Goal: Information Seeking & Learning: Find specific page/section

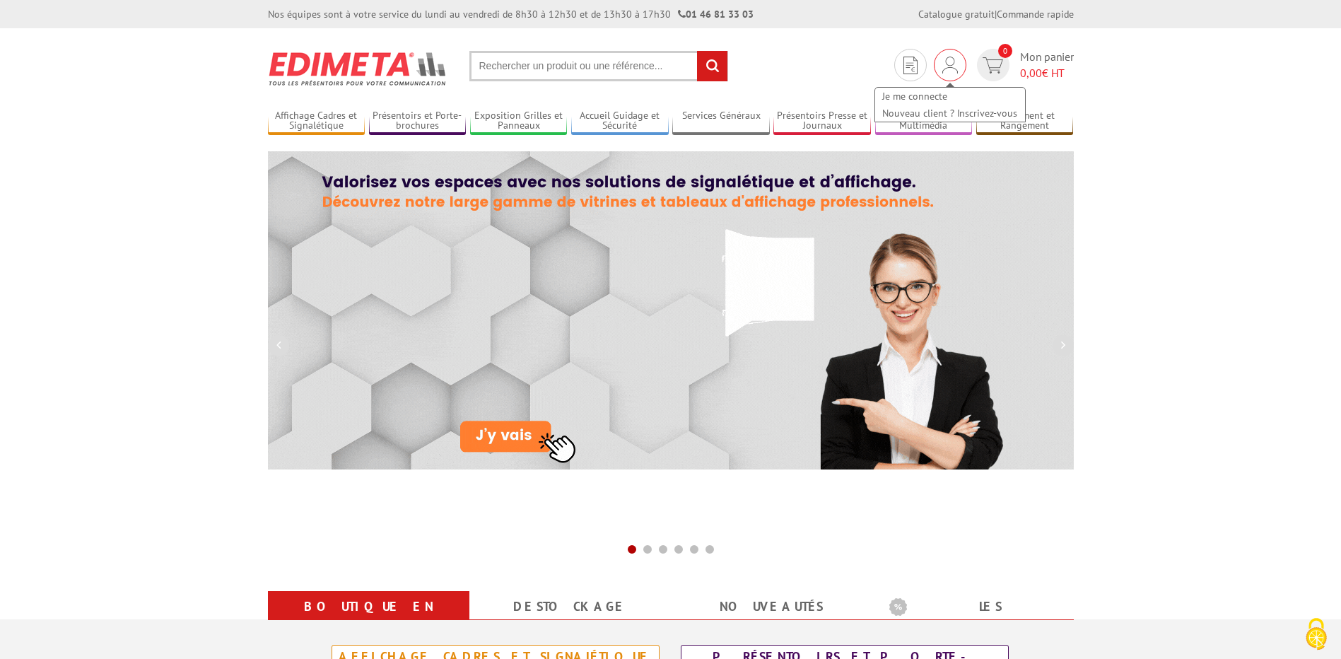
click at [948, 67] on img at bounding box center [950, 65] width 16 height 17
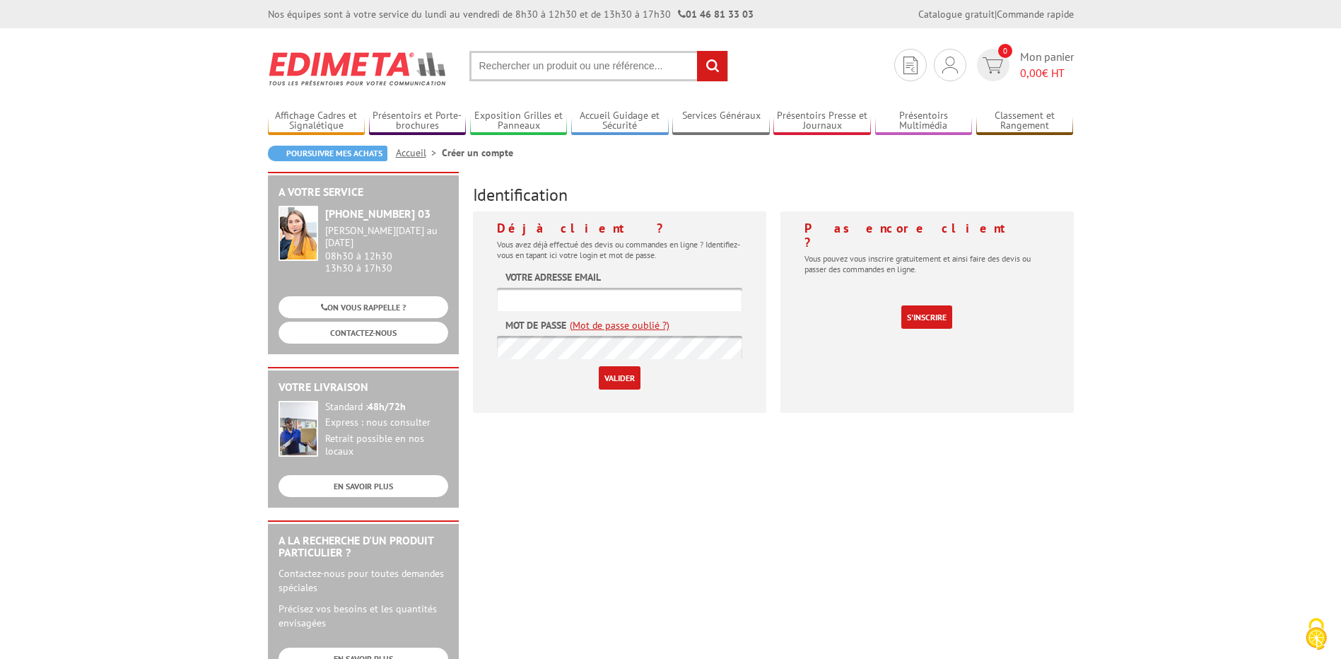
type input "[PERSON_NAME][EMAIL_ADDRESS][DOMAIN_NAME]"
click at [630, 380] on input "Valider" at bounding box center [620, 377] width 42 height 23
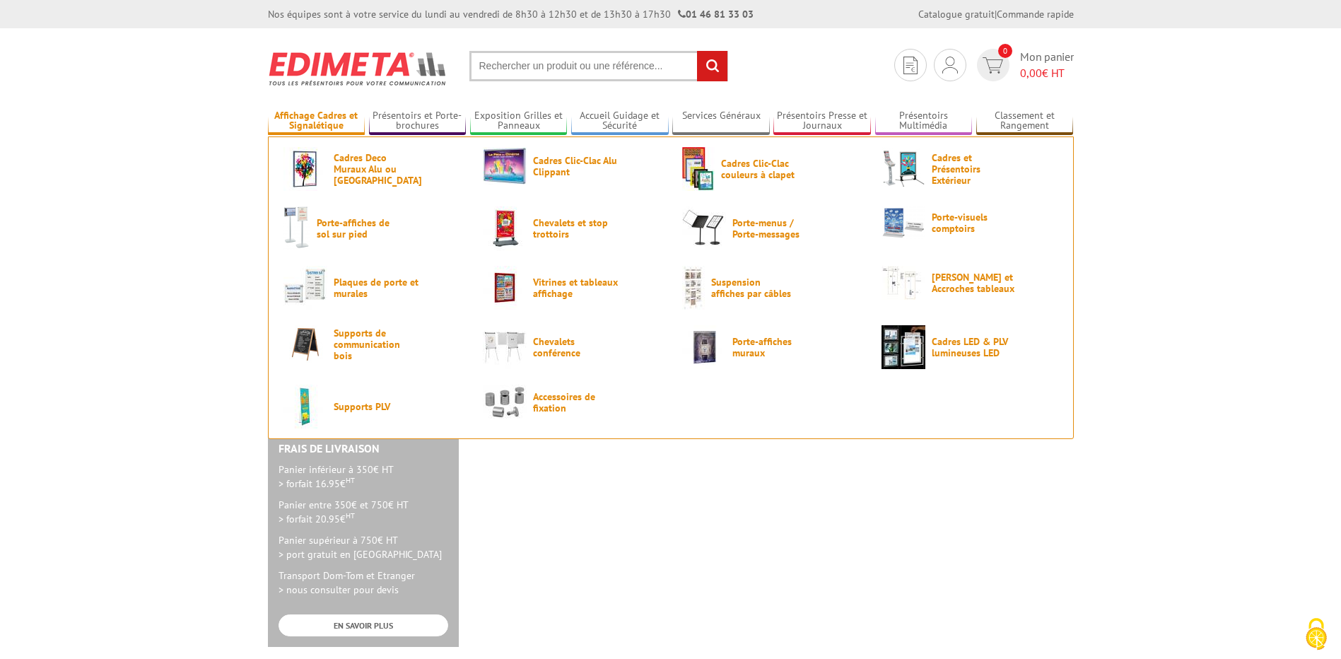
click at [335, 117] on link "Affichage Cadres et Signalétique" at bounding box center [317, 121] width 98 height 23
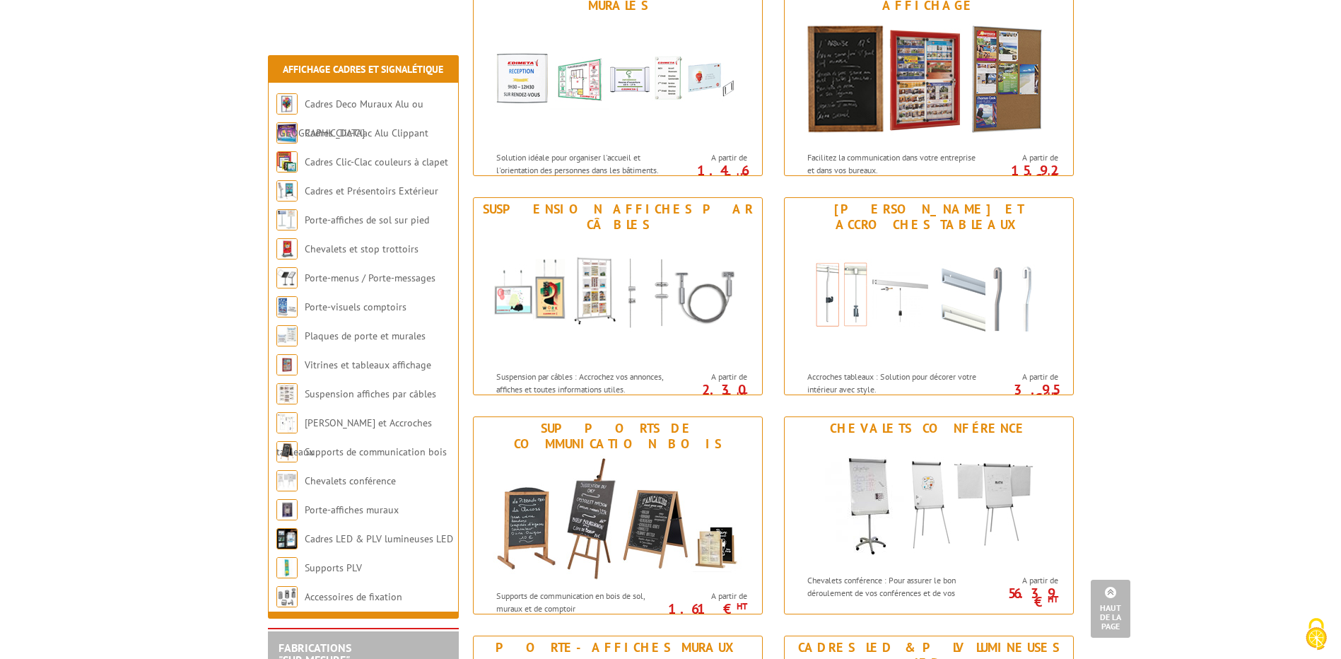
scroll to position [1201, 0]
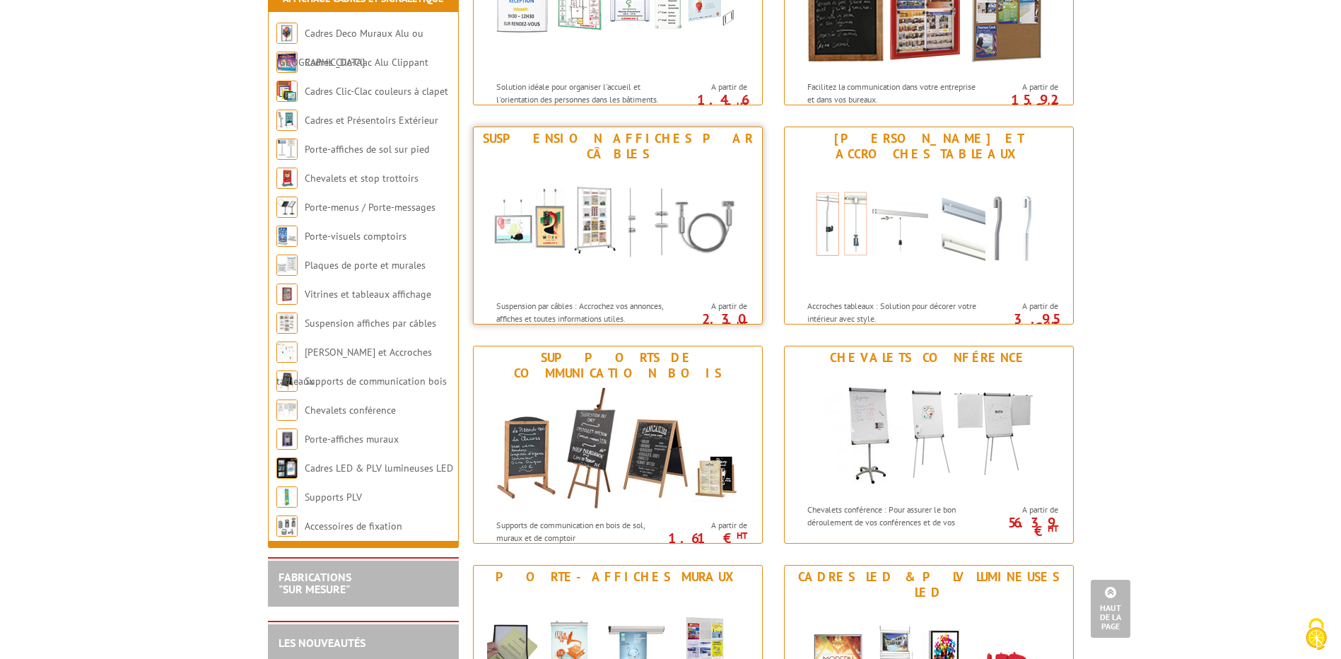
click at [597, 203] on img at bounding box center [617, 228] width 261 height 127
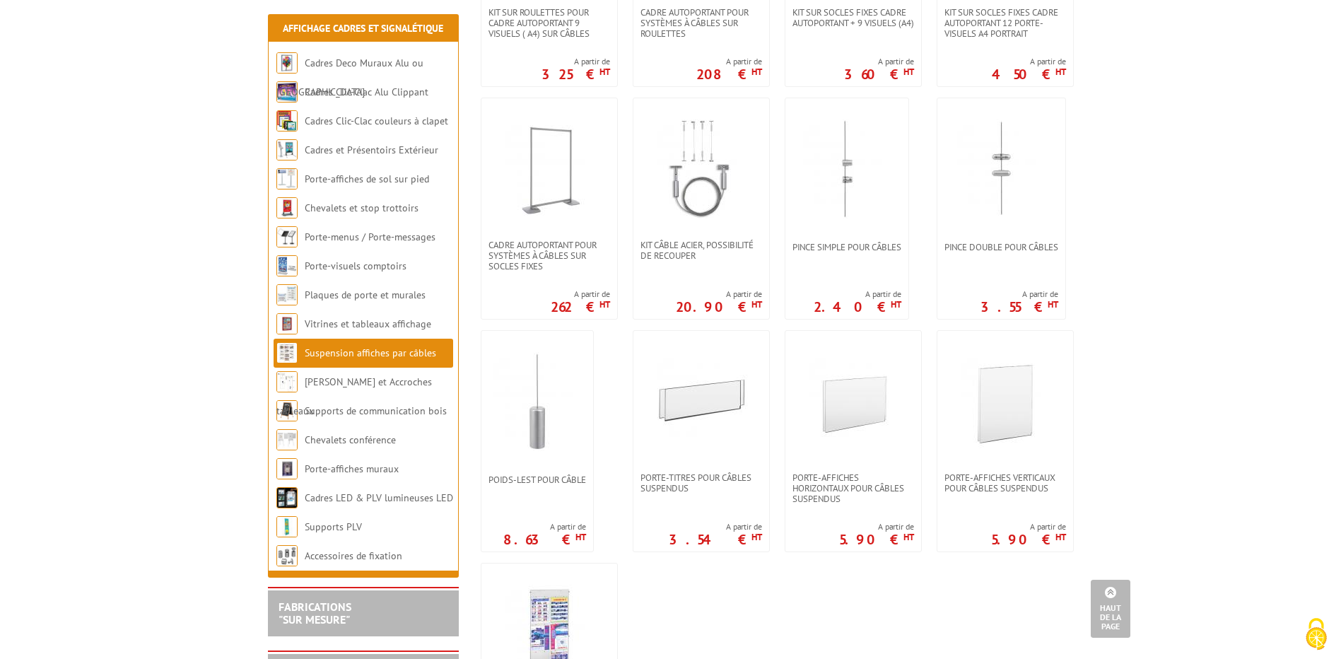
scroll to position [848, 0]
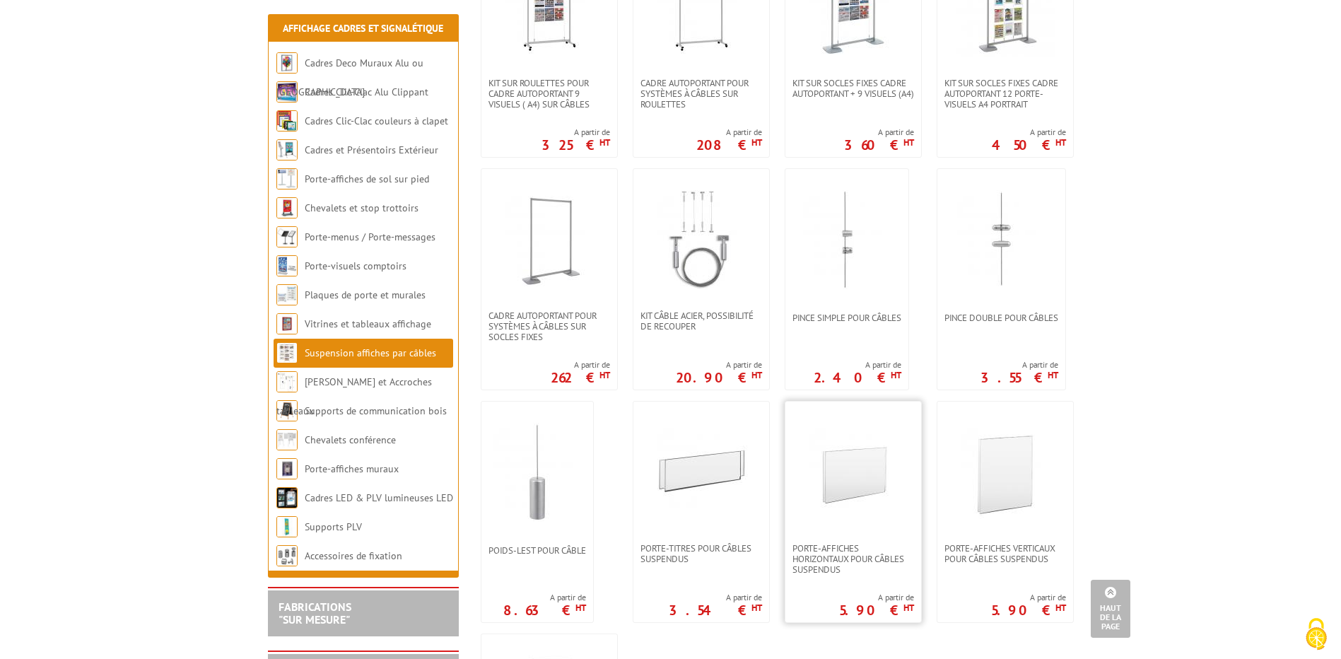
click at [857, 467] on img at bounding box center [853, 472] width 99 height 99
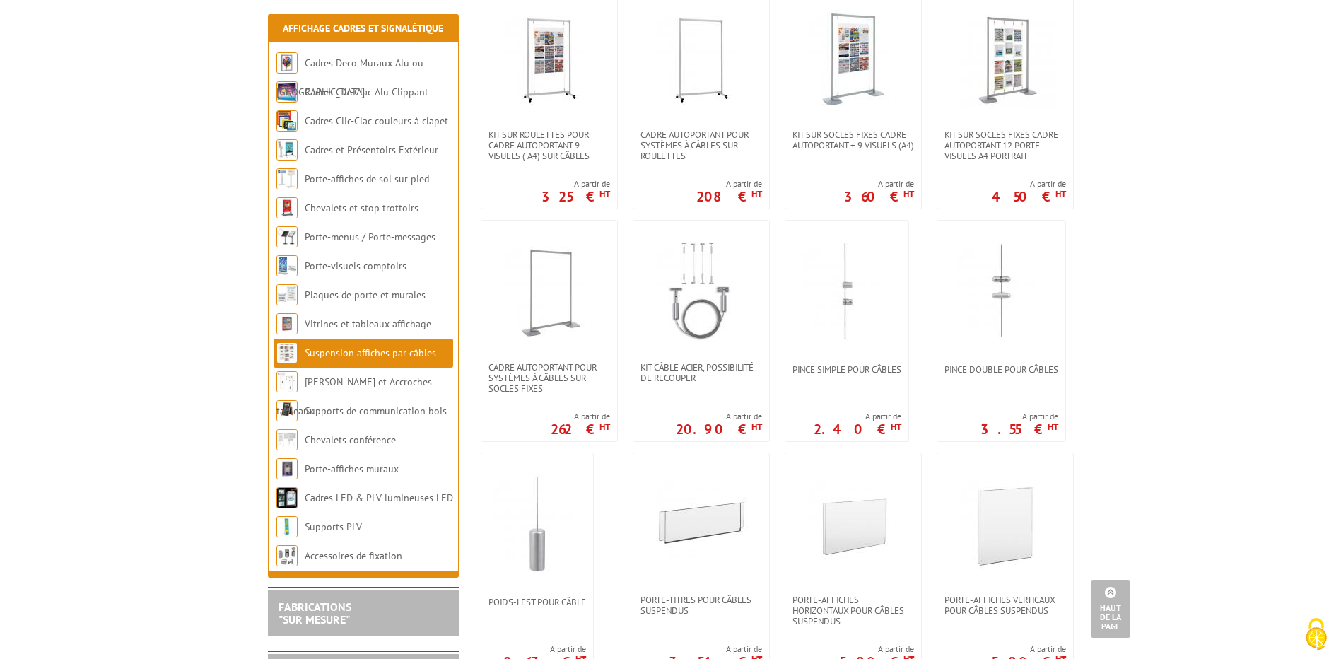
scroll to position [707, 0]
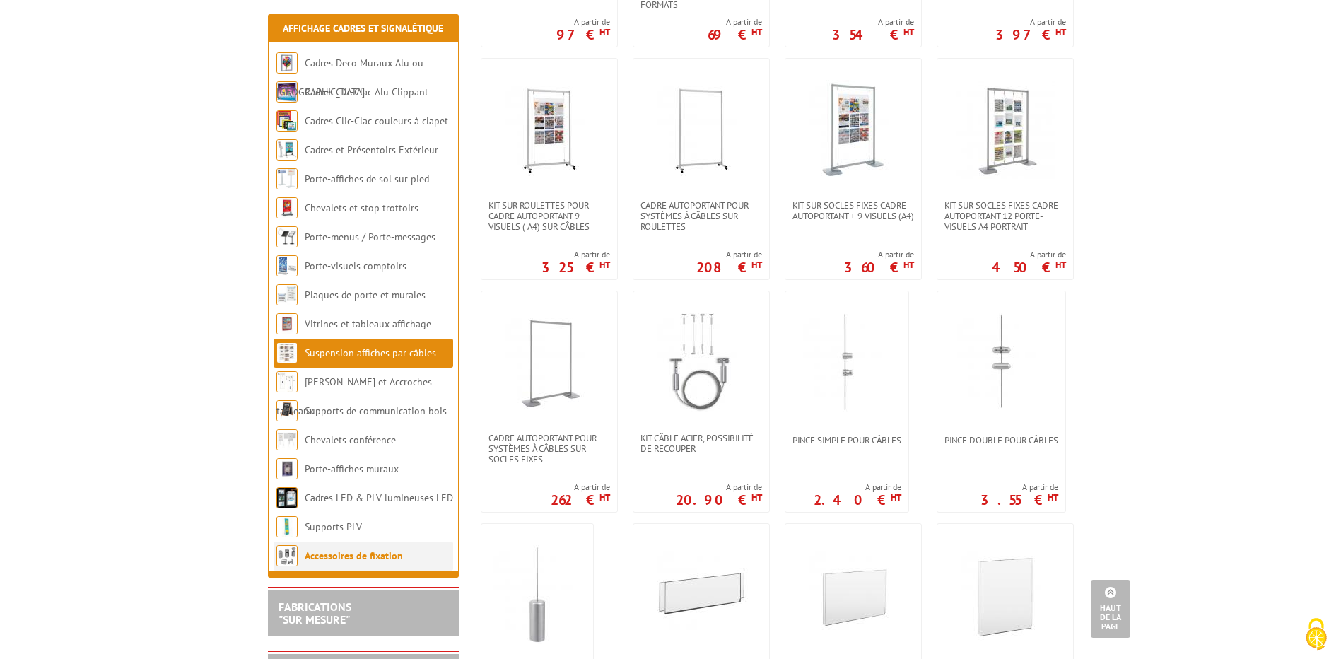
click at [398, 559] on link "Accessoires de fixation" at bounding box center [354, 555] width 98 height 13
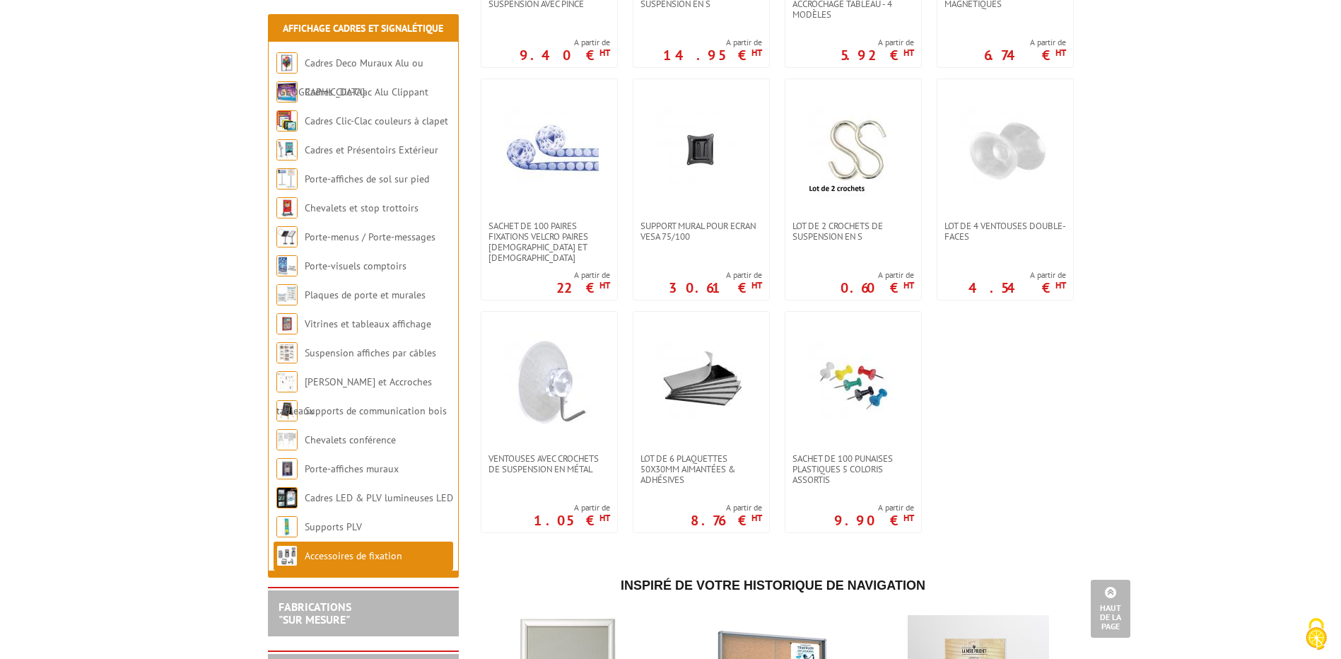
scroll to position [707, 0]
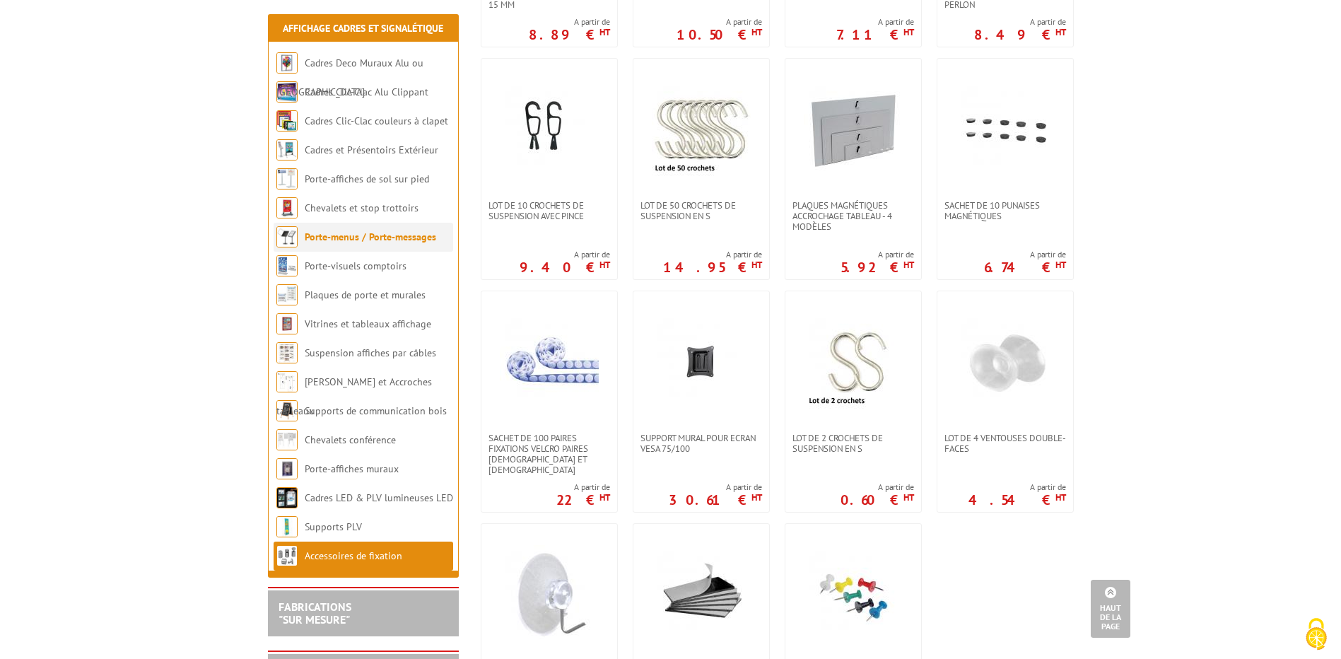
click at [396, 239] on link "Porte-menus / Porte-messages" at bounding box center [370, 236] width 131 height 13
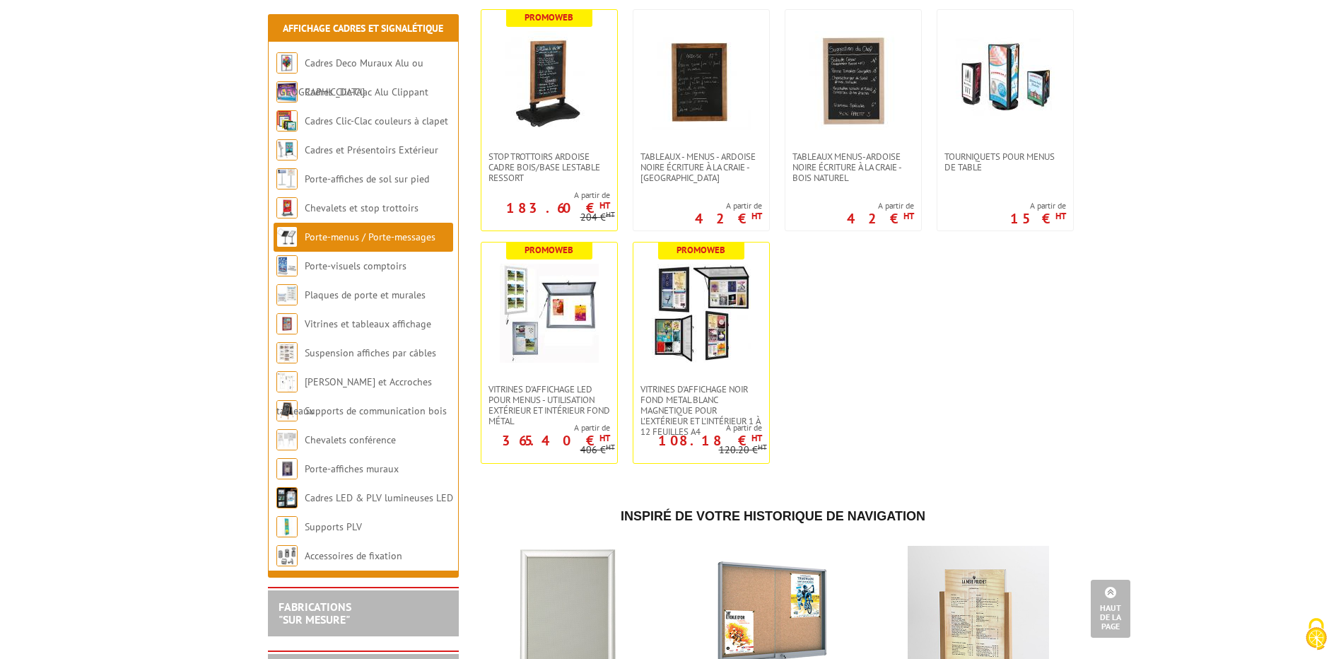
scroll to position [2262, 0]
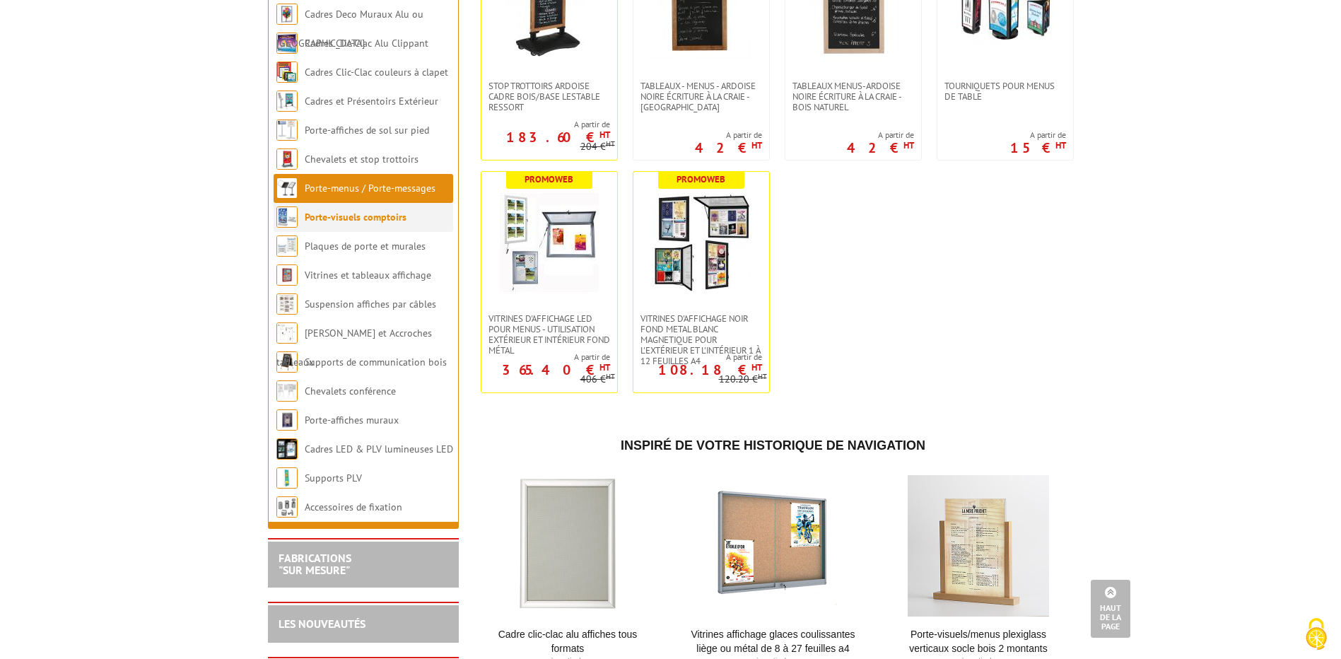
click at [365, 211] on link "Porte-visuels comptoirs" at bounding box center [356, 217] width 102 height 13
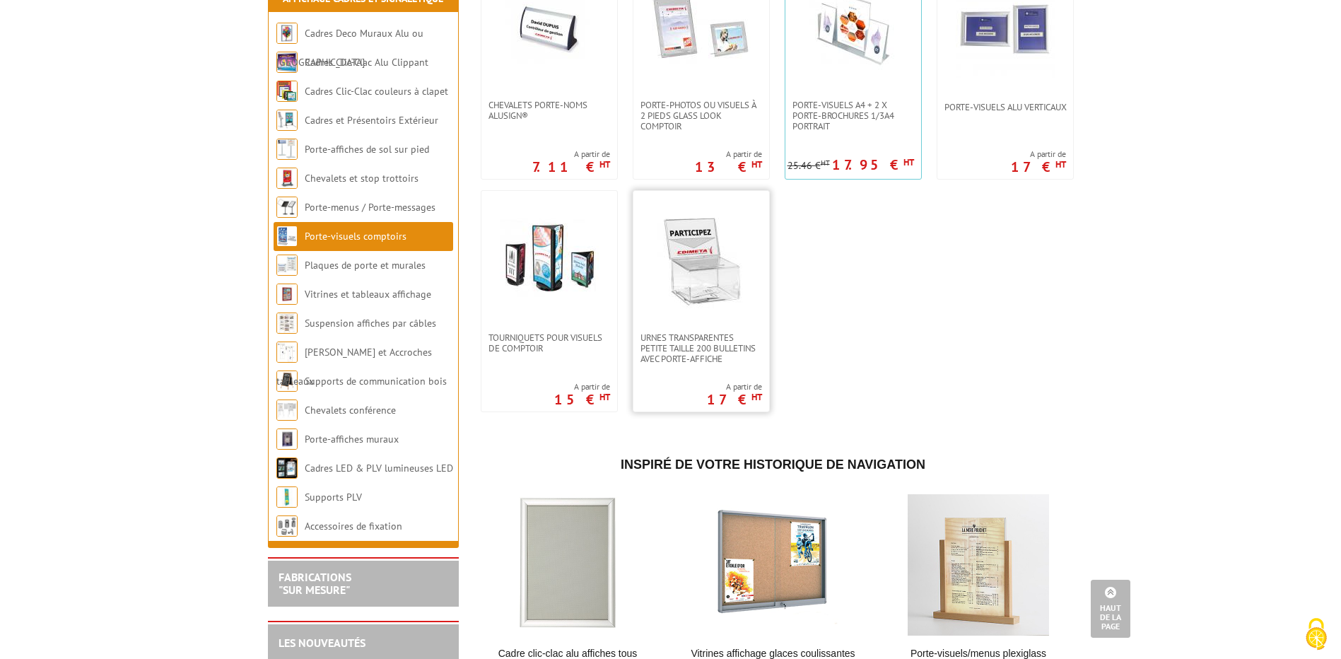
scroll to position [1201, 0]
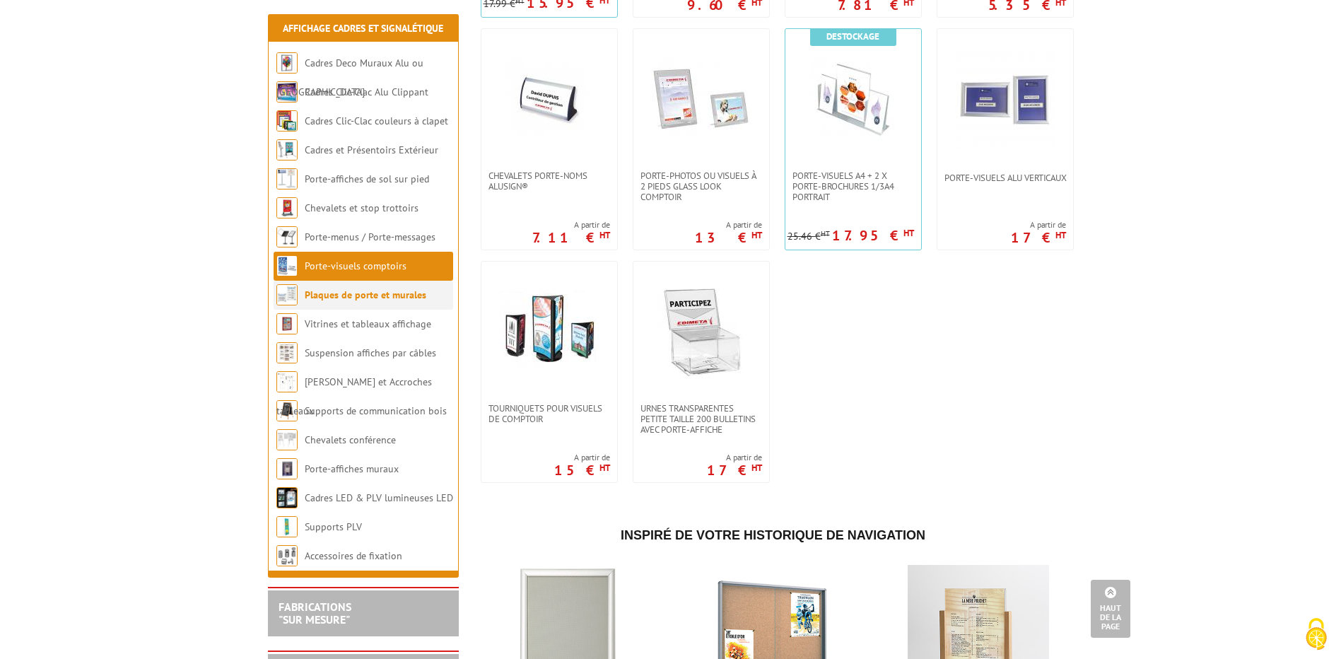
click at [387, 298] on link "Plaques de porte et murales" at bounding box center [366, 294] width 122 height 13
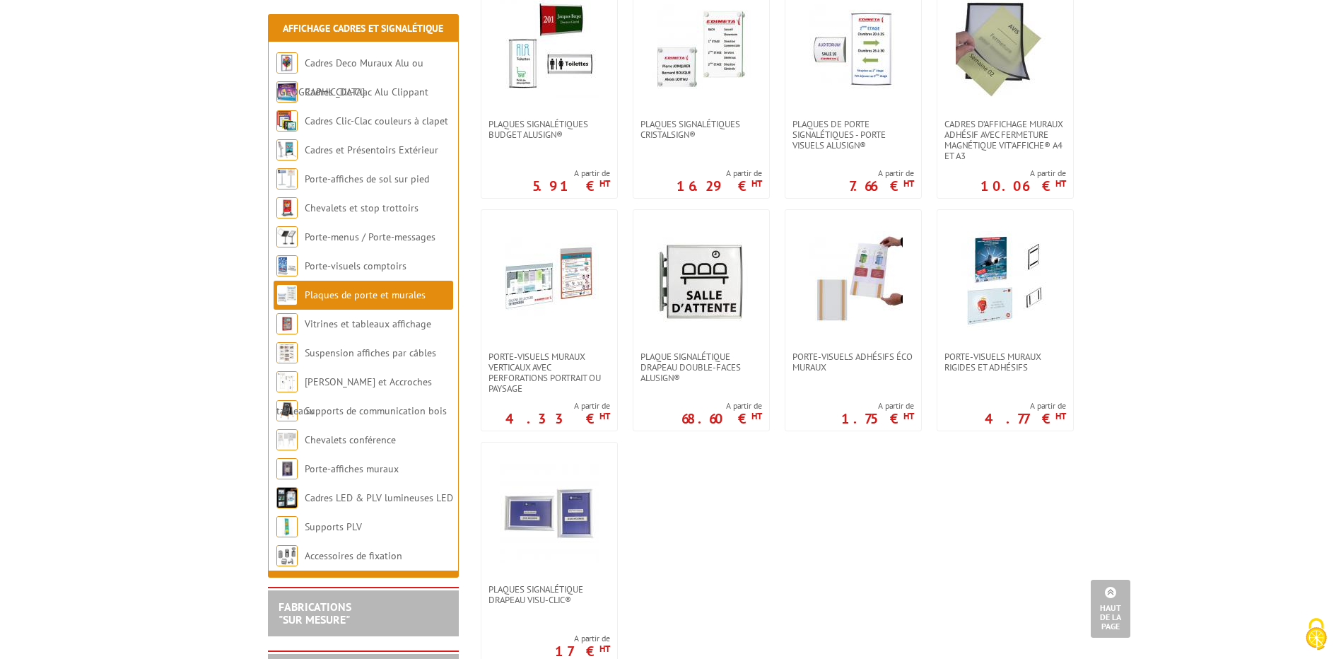
scroll to position [495, 0]
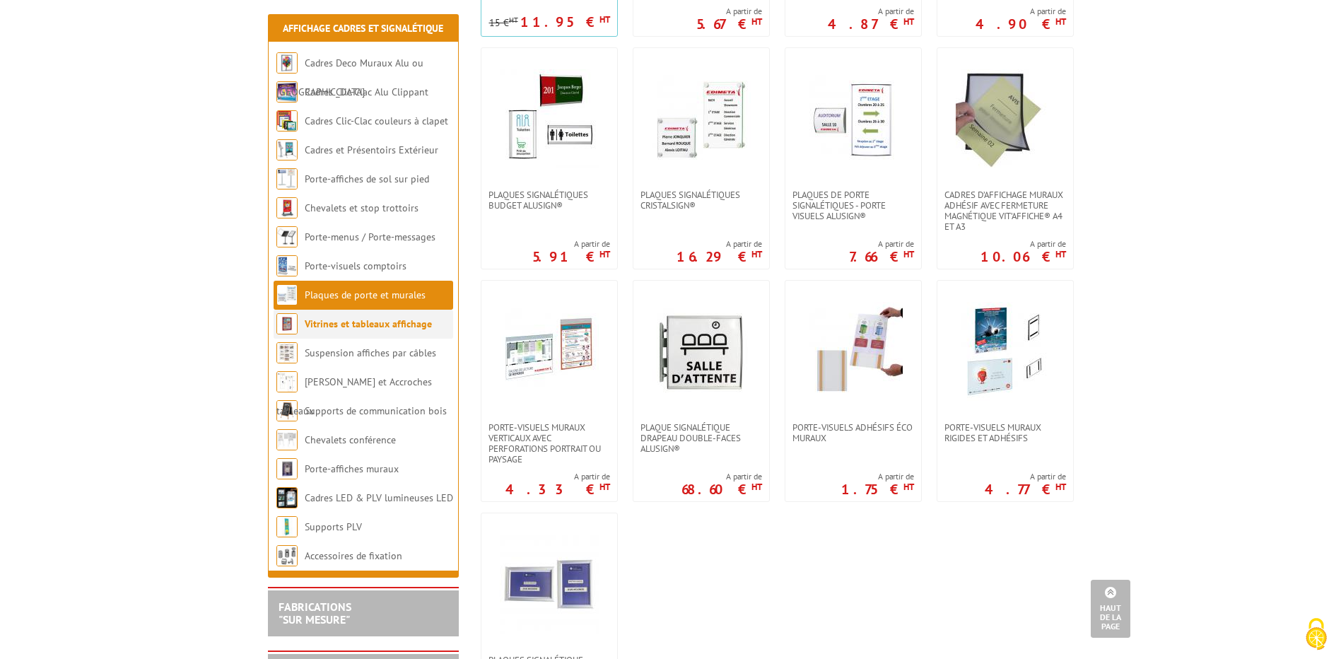
click at [370, 327] on link "Vitrines et tableaux affichage" at bounding box center [368, 323] width 127 height 13
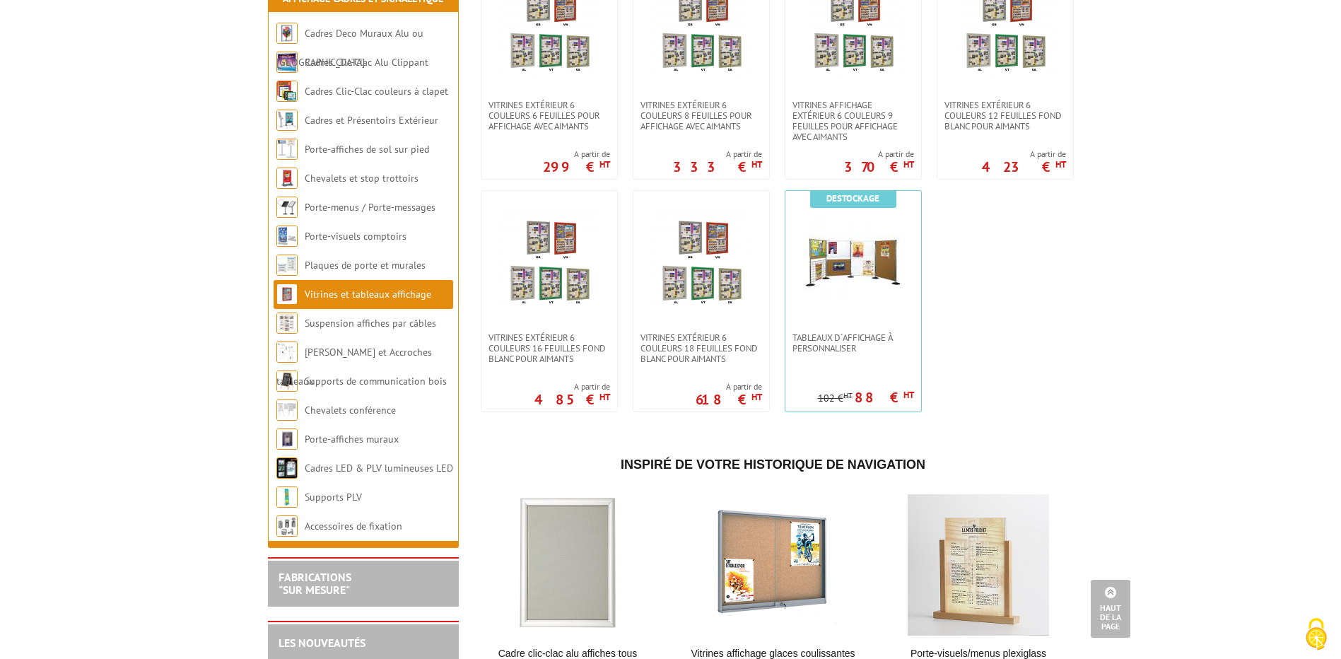
scroll to position [1343, 0]
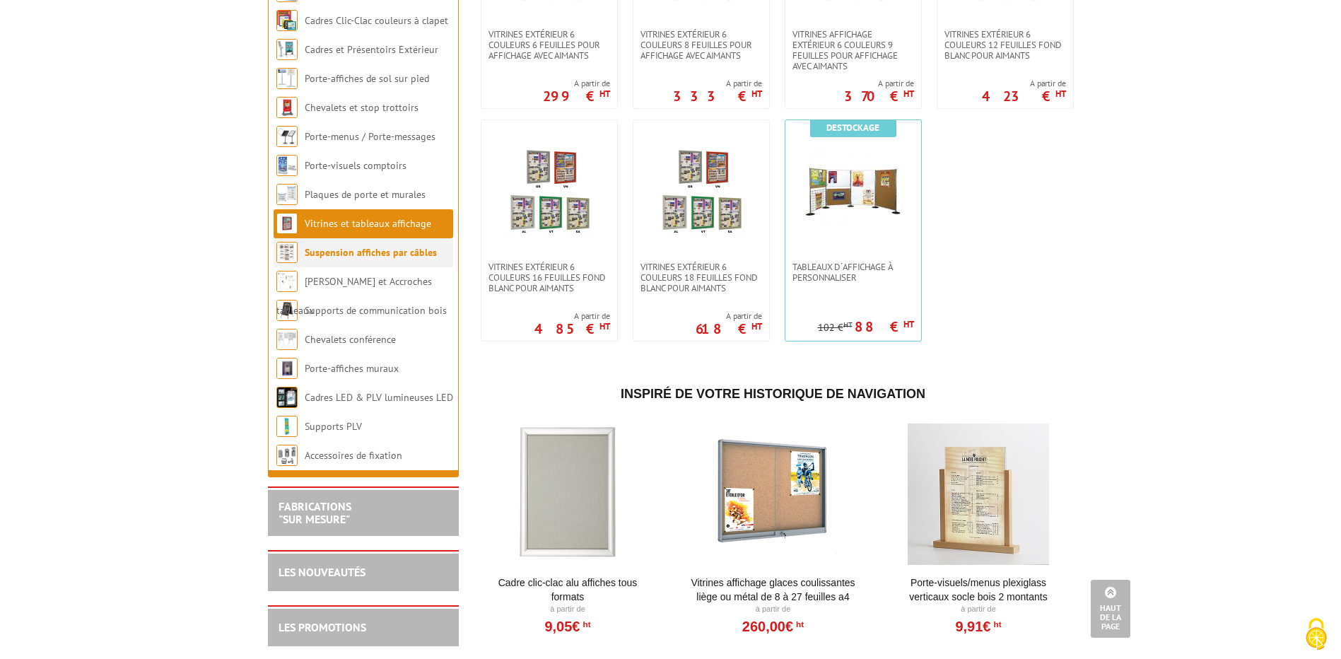
click at [413, 259] on link "Suspension affiches par câbles" at bounding box center [371, 252] width 132 height 13
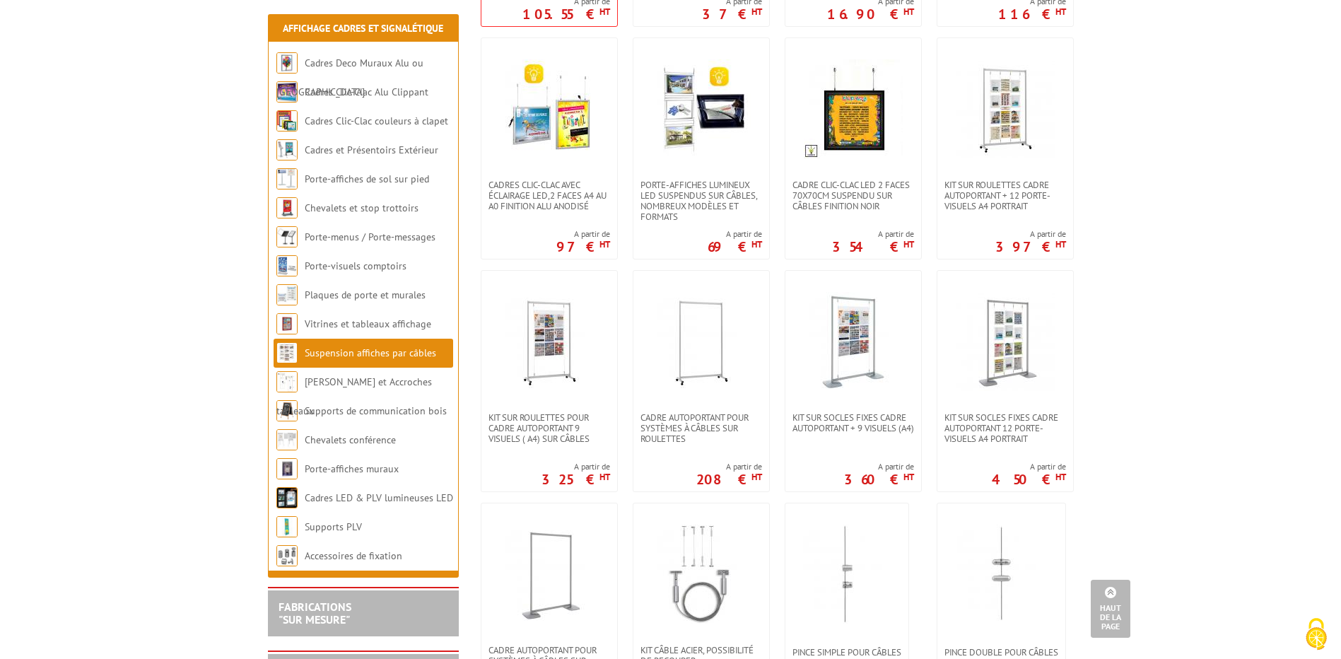
scroll to position [565, 0]
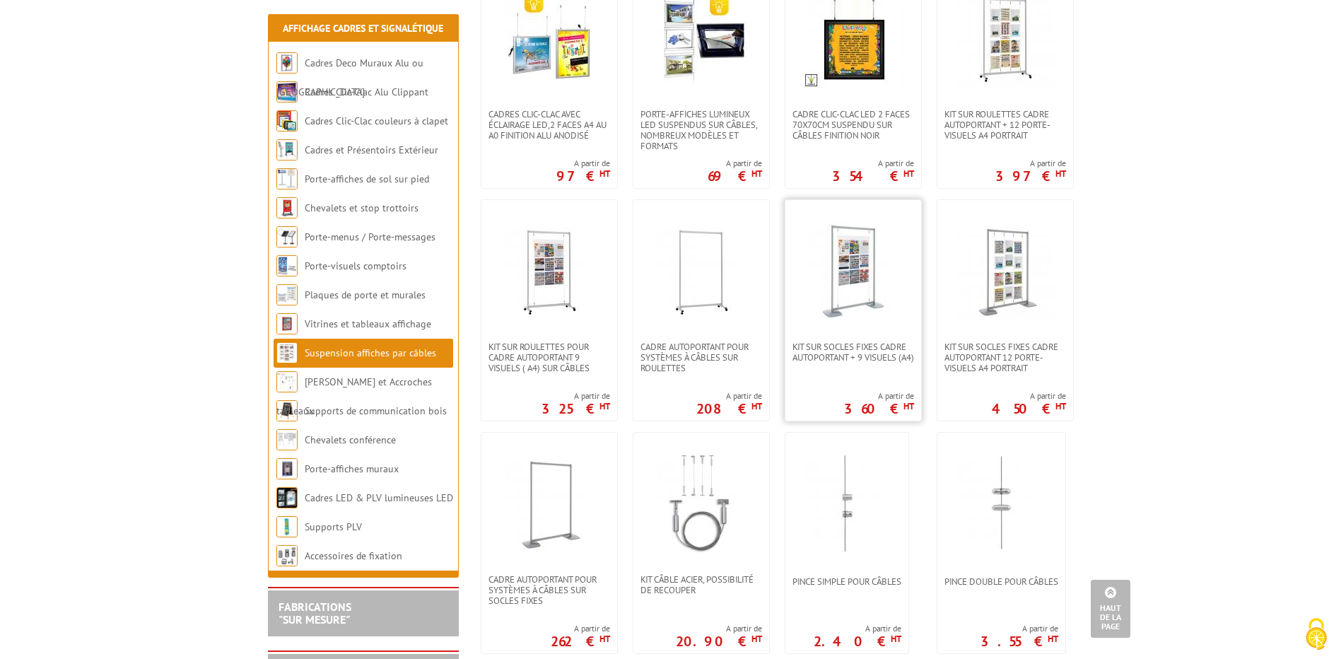
click at [855, 294] on img at bounding box center [853, 270] width 99 height 99
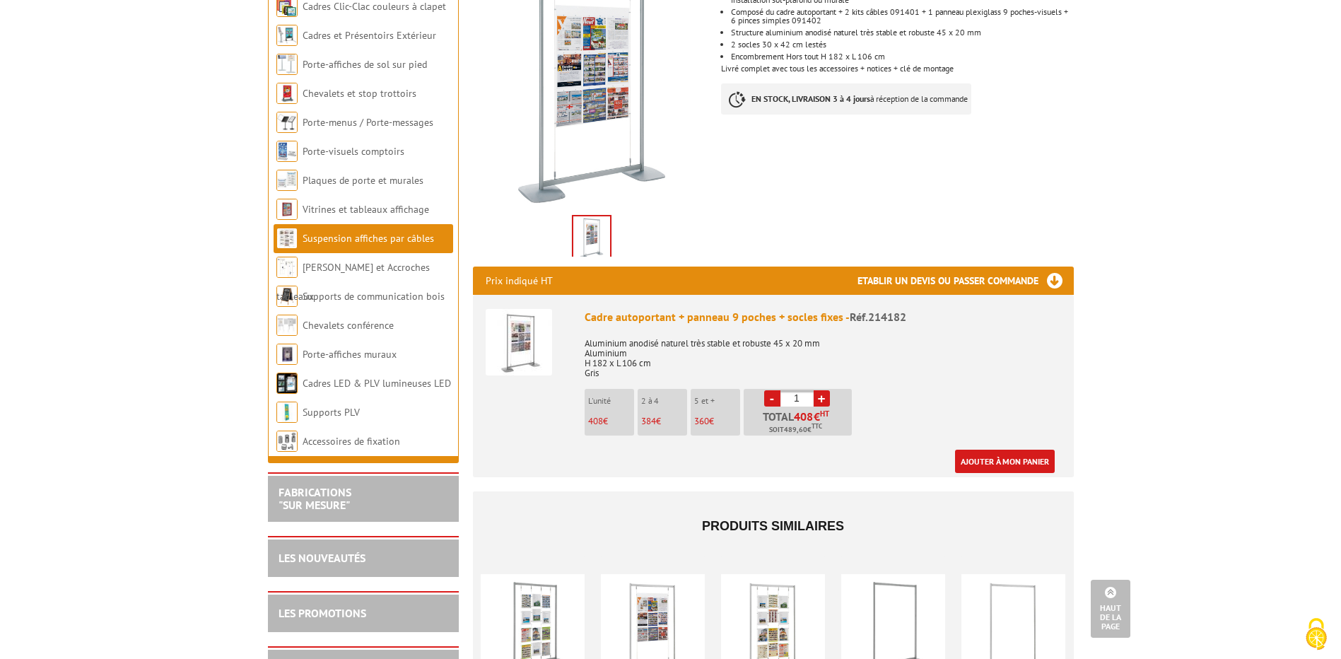
scroll to position [212, 0]
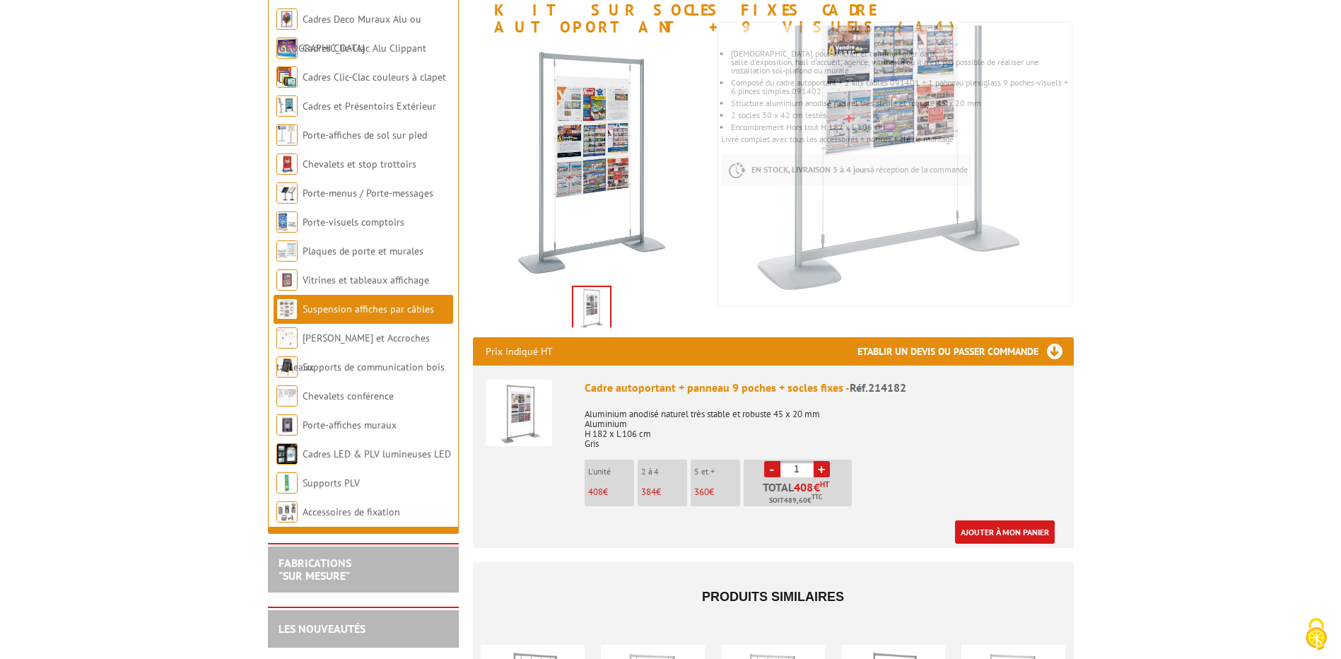
click at [381, 307] on link "Suspension affiches par câbles" at bounding box center [367, 308] width 131 height 13
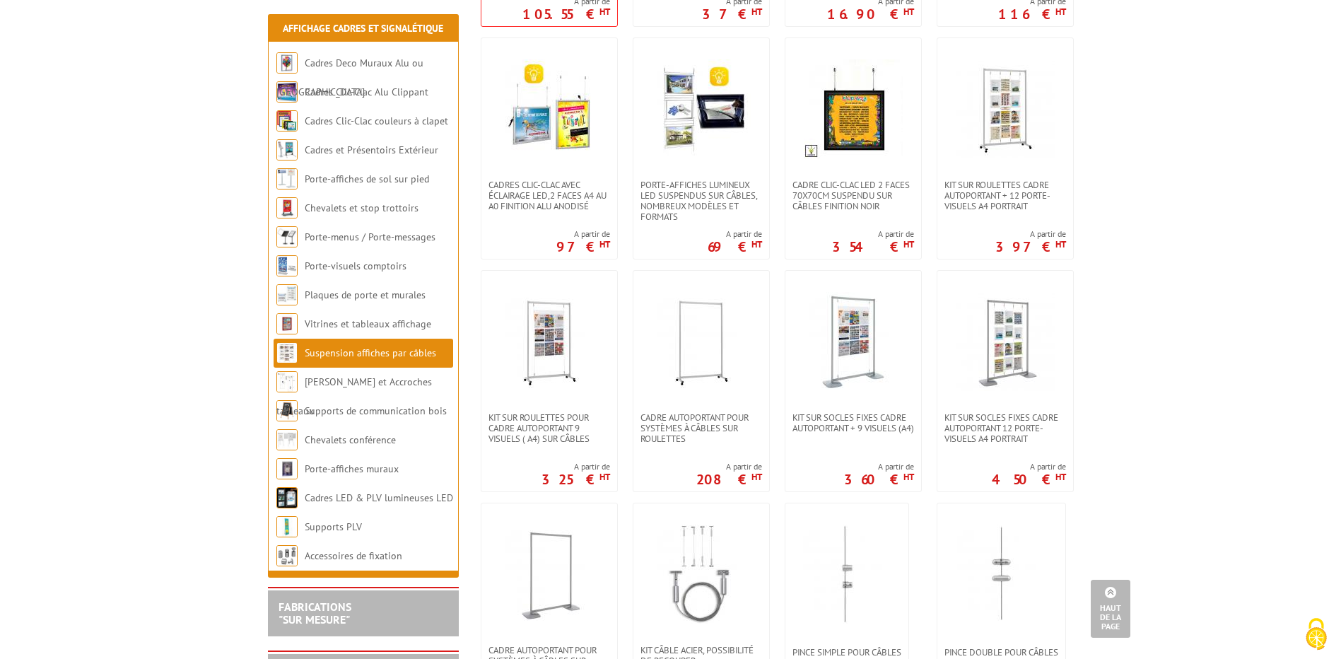
scroll to position [636, 0]
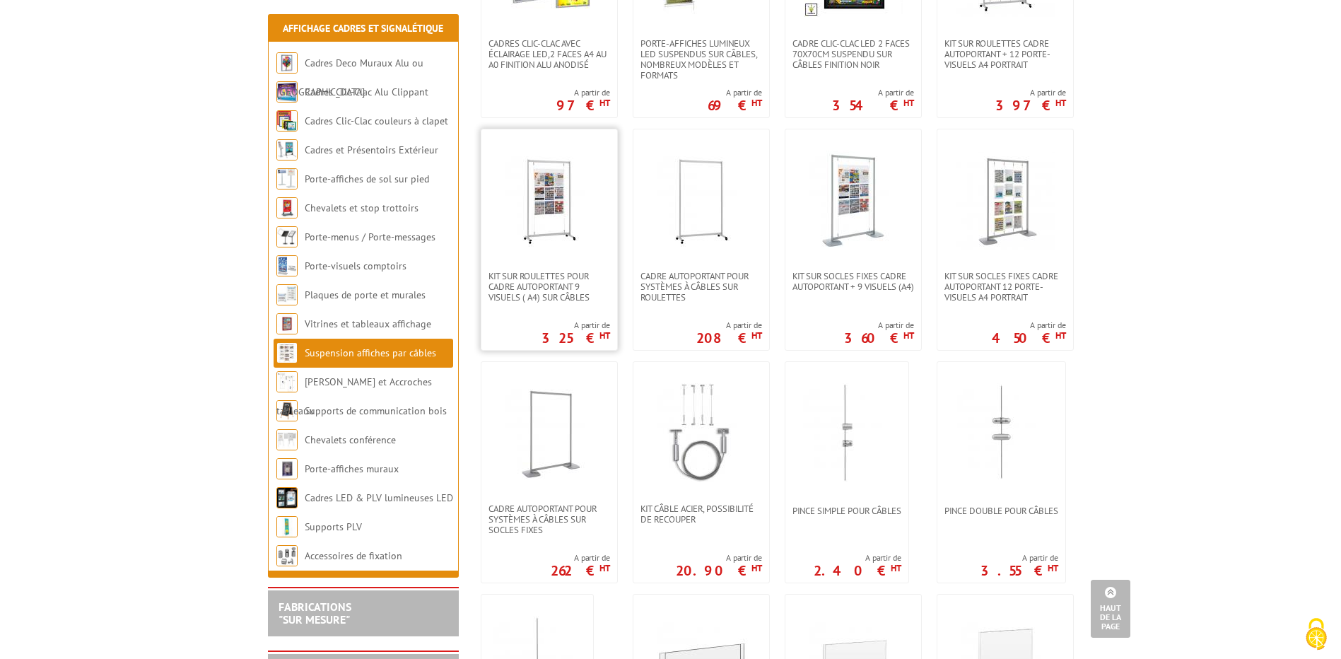
click at [548, 217] on img at bounding box center [549, 200] width 99 height 99
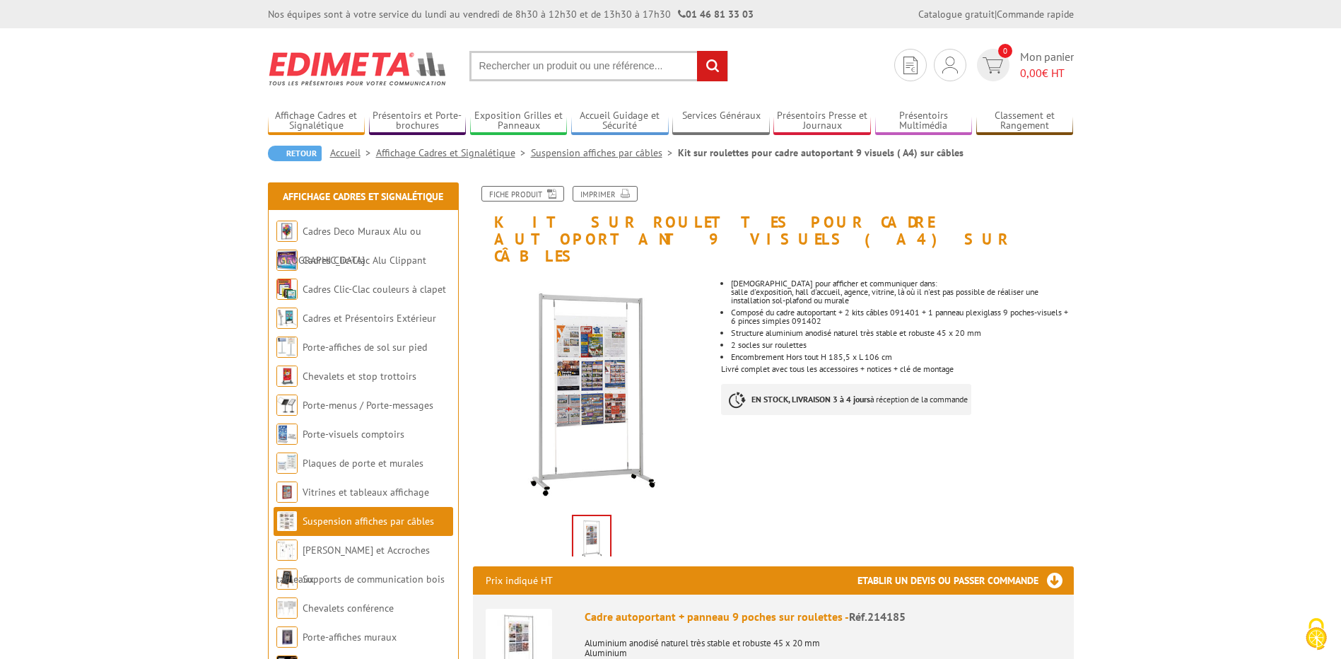
click at [414, 520] on link "Suspension affiches par câbles" at bounding box center [367, 521] width 131 height 13
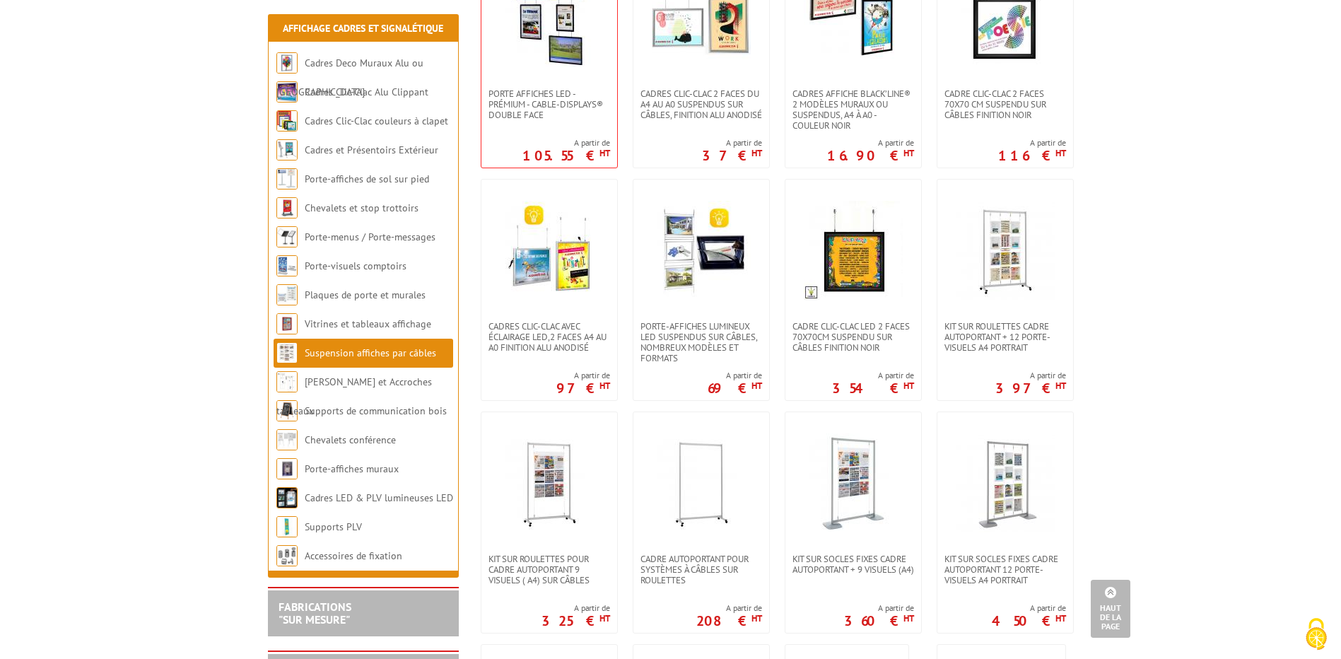
scroll to position [495, 0]
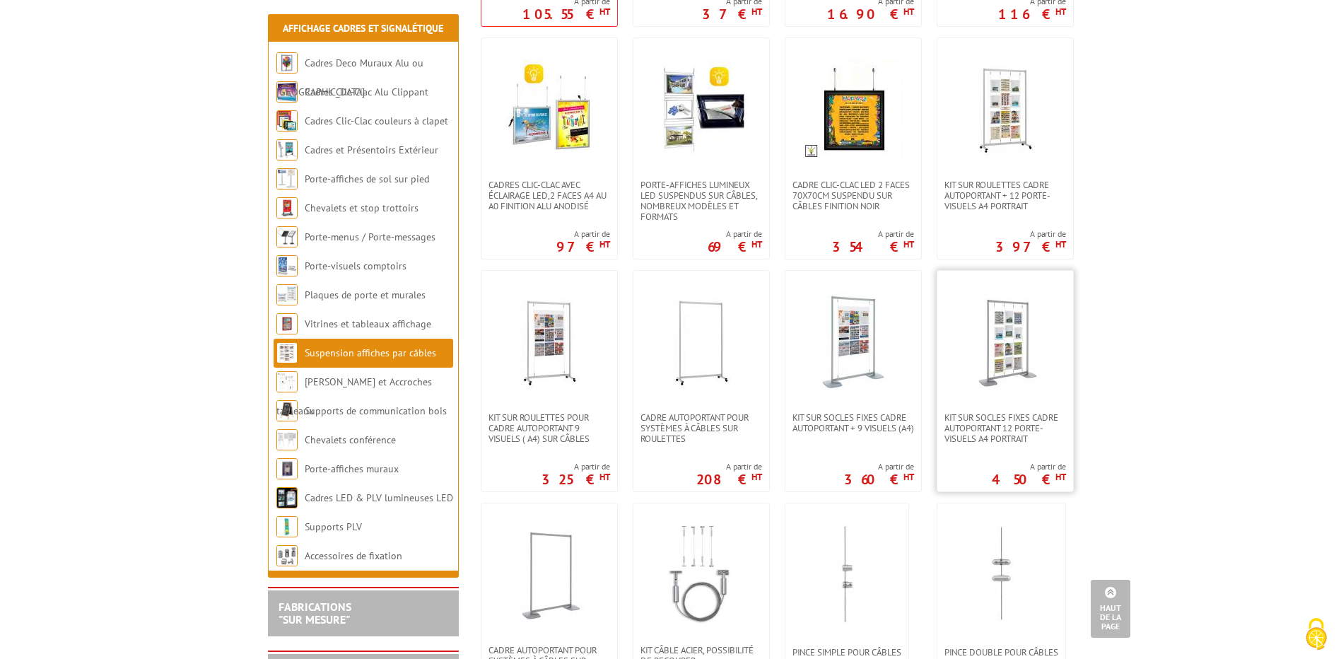
click at [994, 349] on img at bounding box center [1005, 341] width 99 height 99
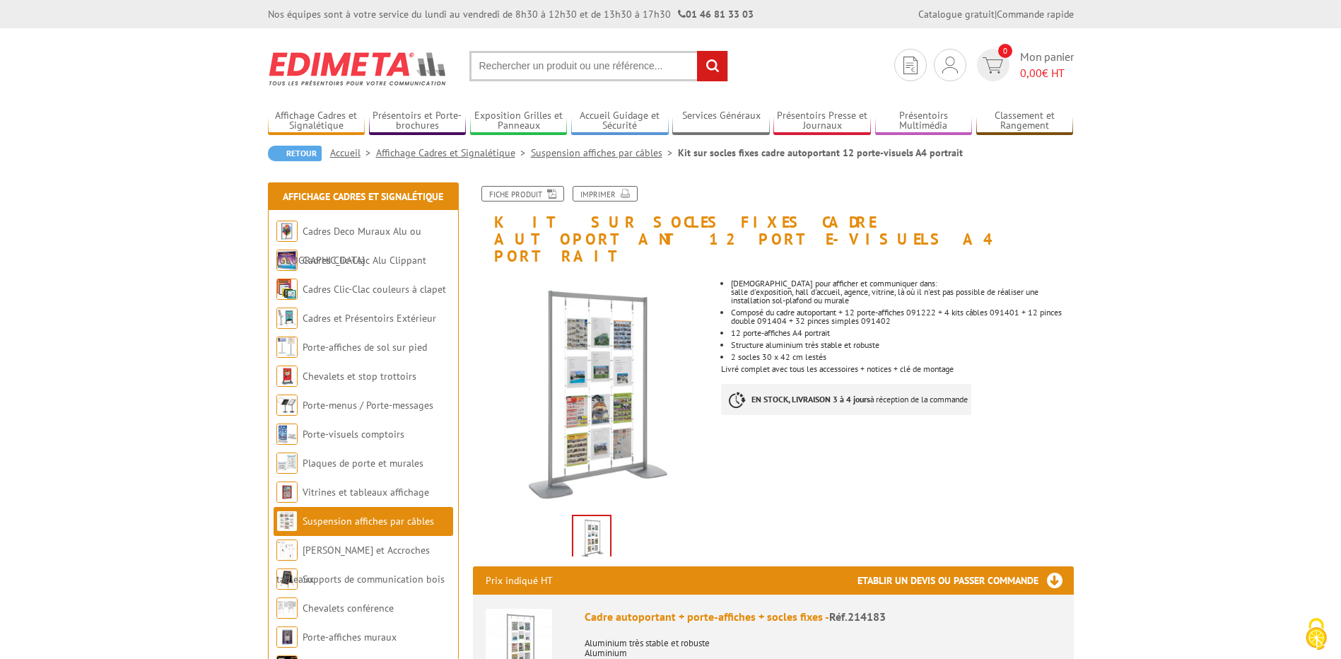
scroll to position [141, 0]
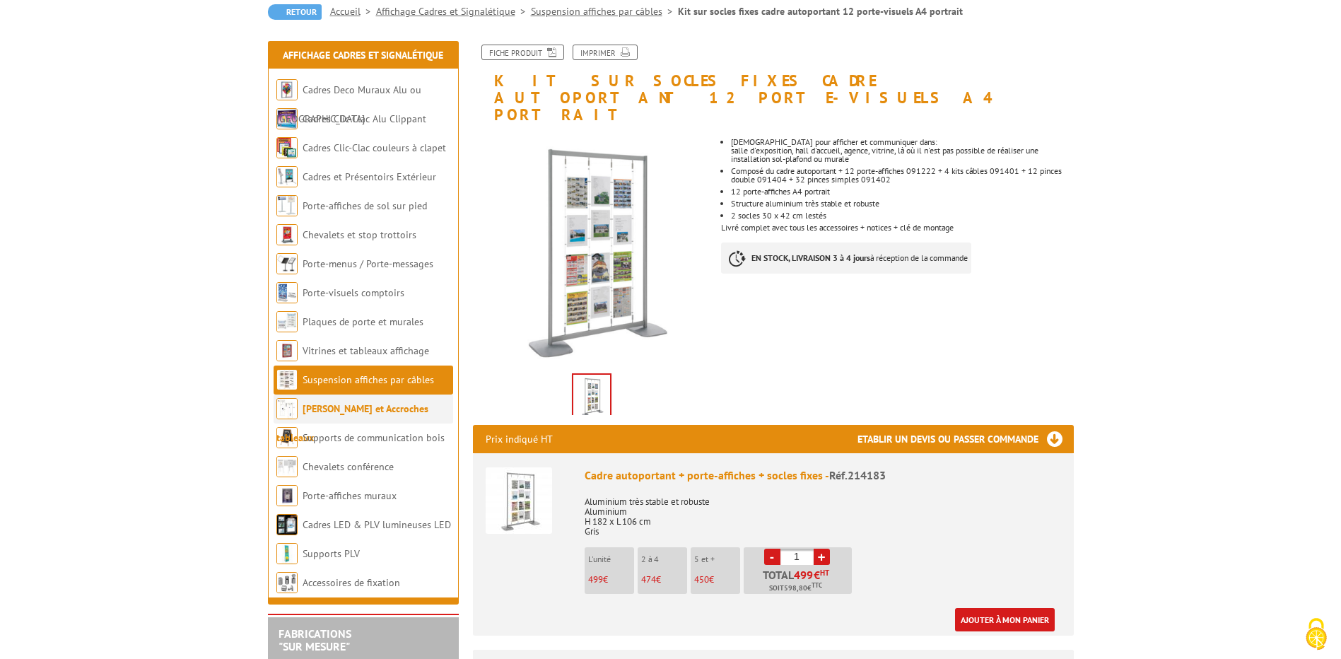
click at [389, 414] on link "[PERSON_NAME] et Accroches tableaux" at bounding box center [352, 423] width 152 height 42
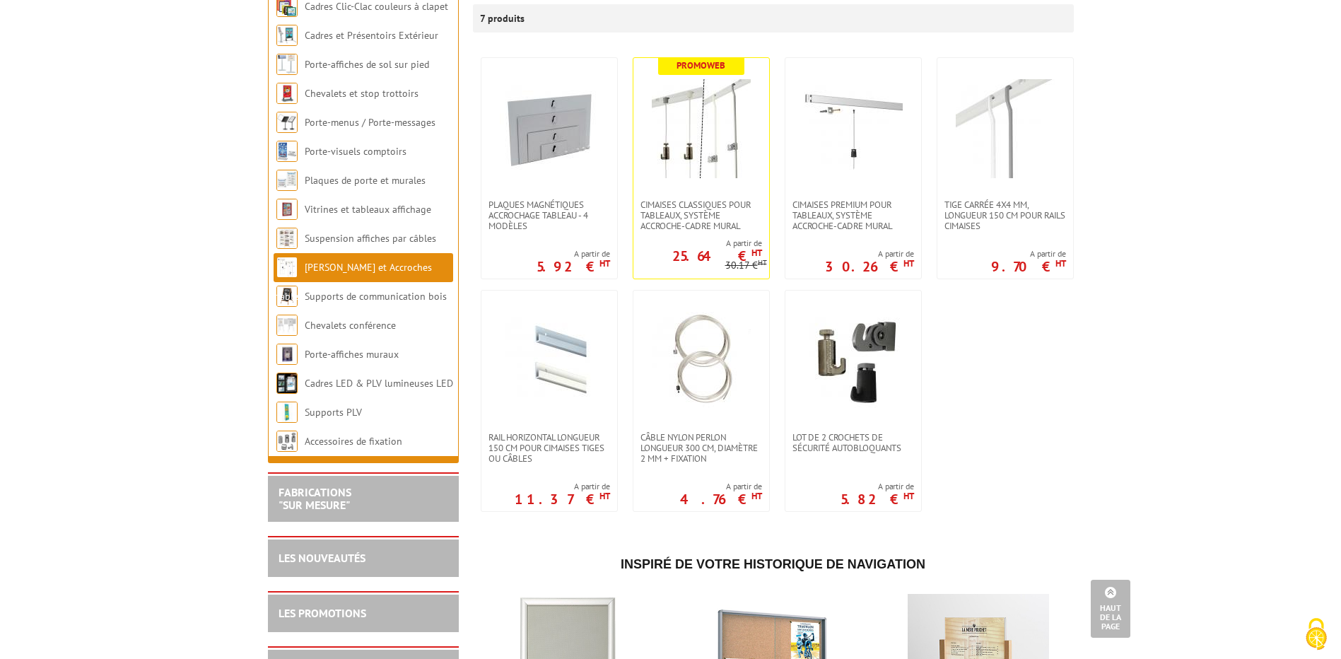
scroll to position [212, 0]
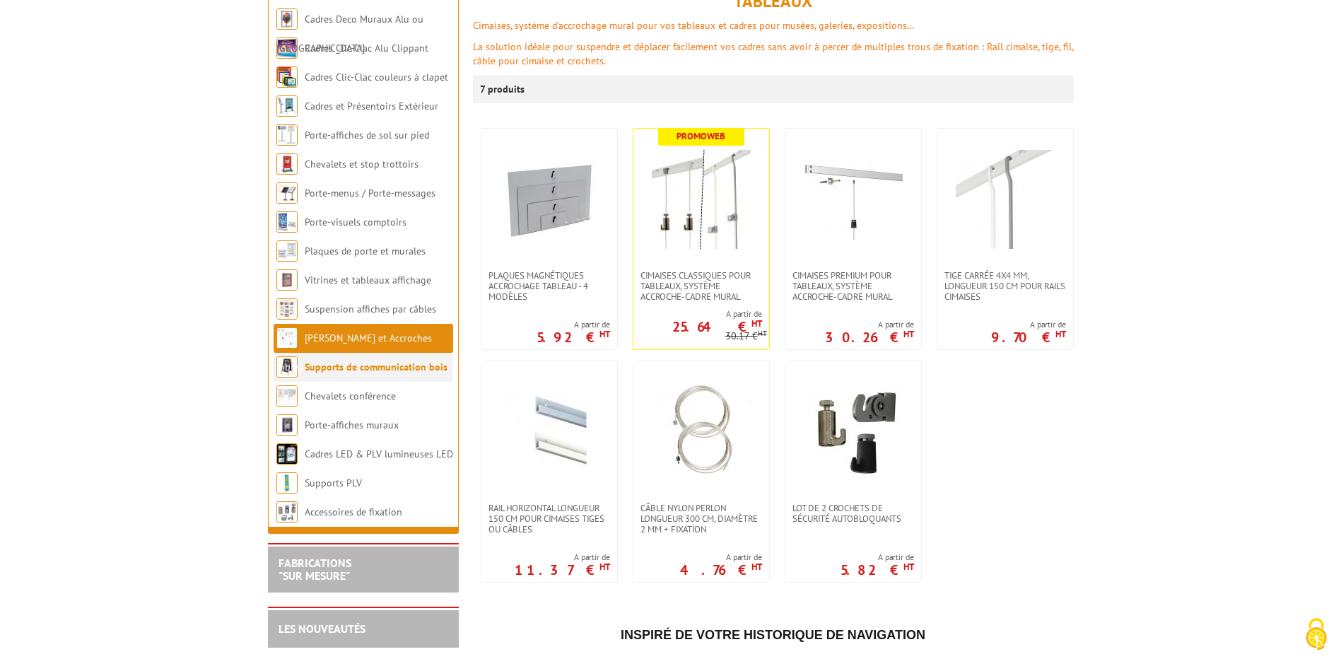
click at [337, 370] on link "Supports de communication bois" at bounding box center [376, 366] width 143 height 13
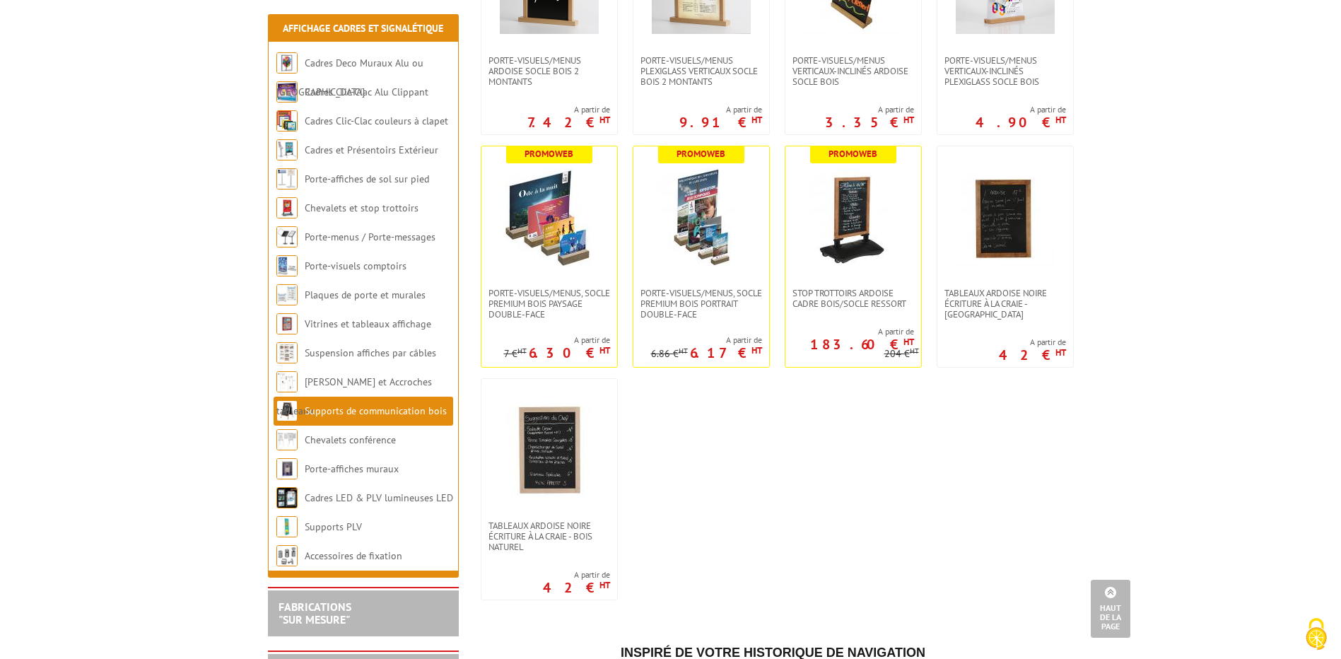
scroll to position [2120, 0]
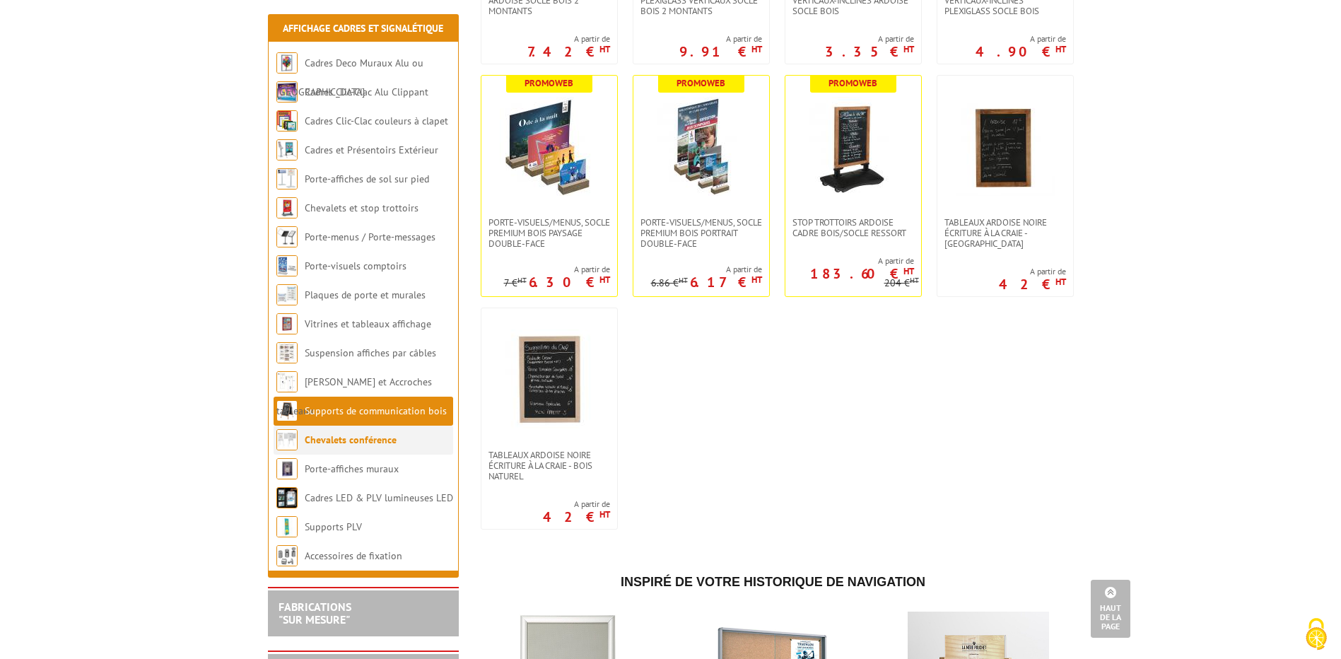
click at [341, 449] on li "Chevalets conférence" at bounding box center [364, 439] width 180 height 29
click at [352, 437] on link "Chevalets conférence" at bounding box center [351, 439] width 92 height 13
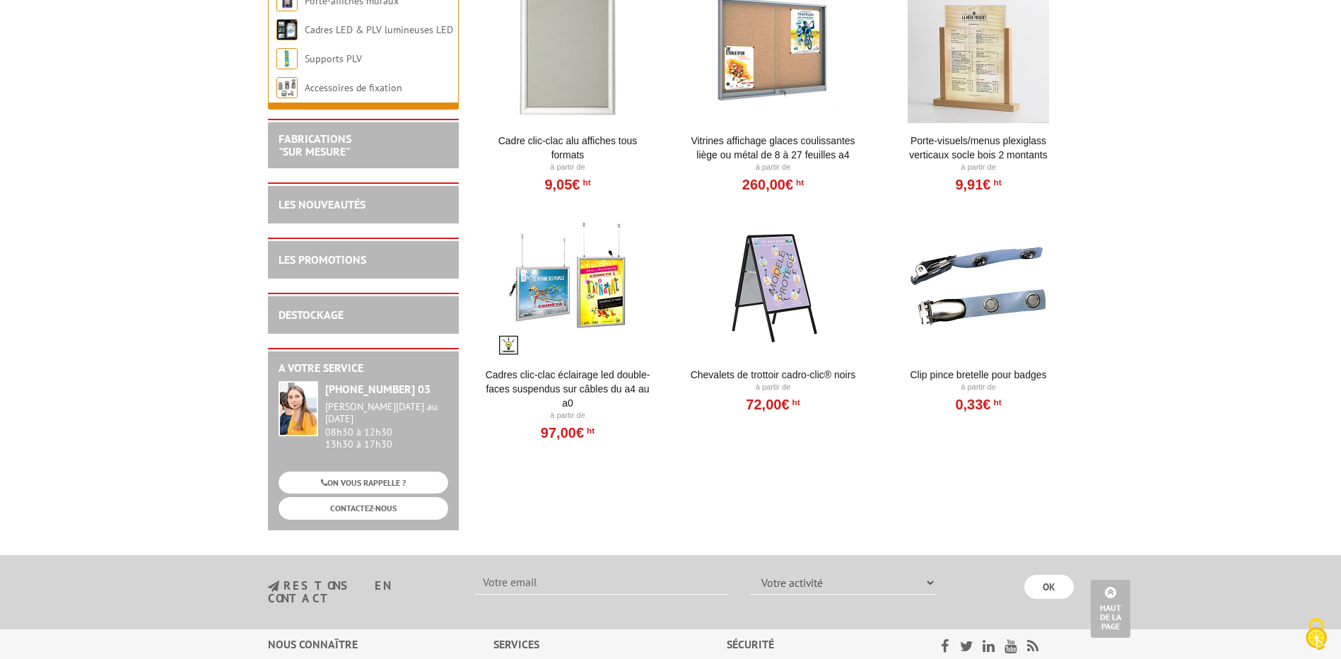
scroll to position [141, 0]
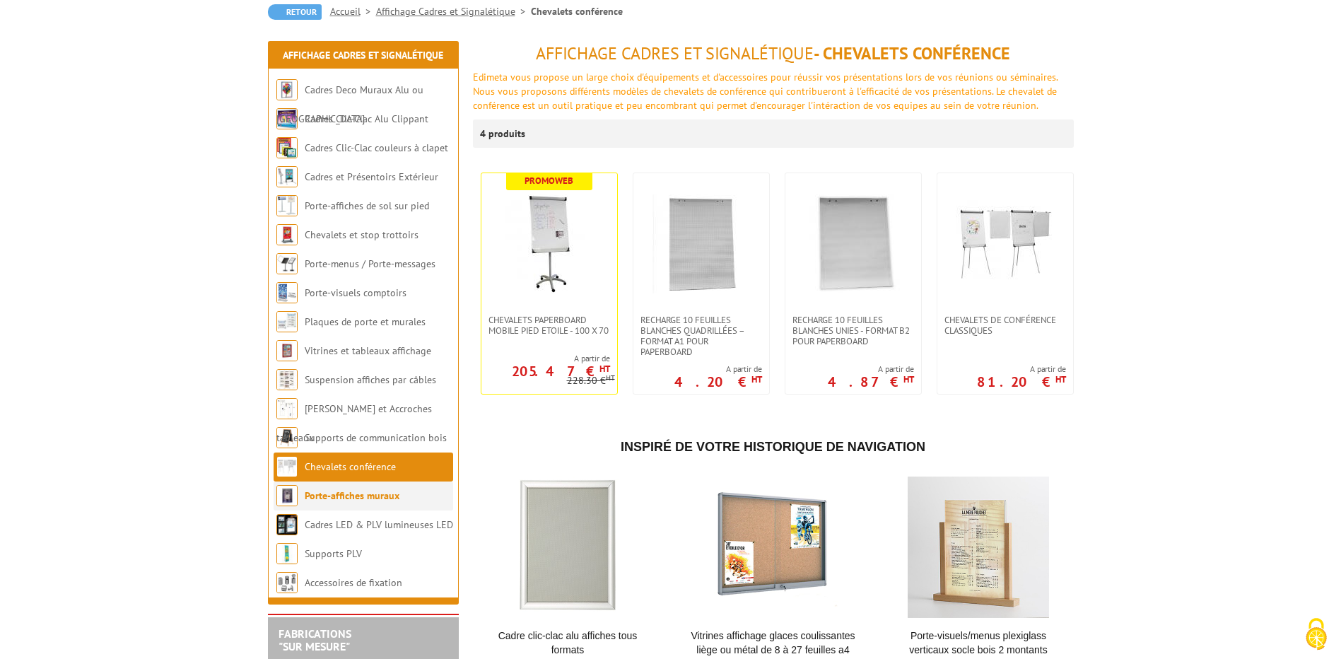
click at [393, 504] on li "Porte-affiches muraux" at bounding box center [364, 495] width 180 height 29
click at [370, 495] on link "Porte-affiches muraux" at bounding box center [352, 495] width 95 height 13
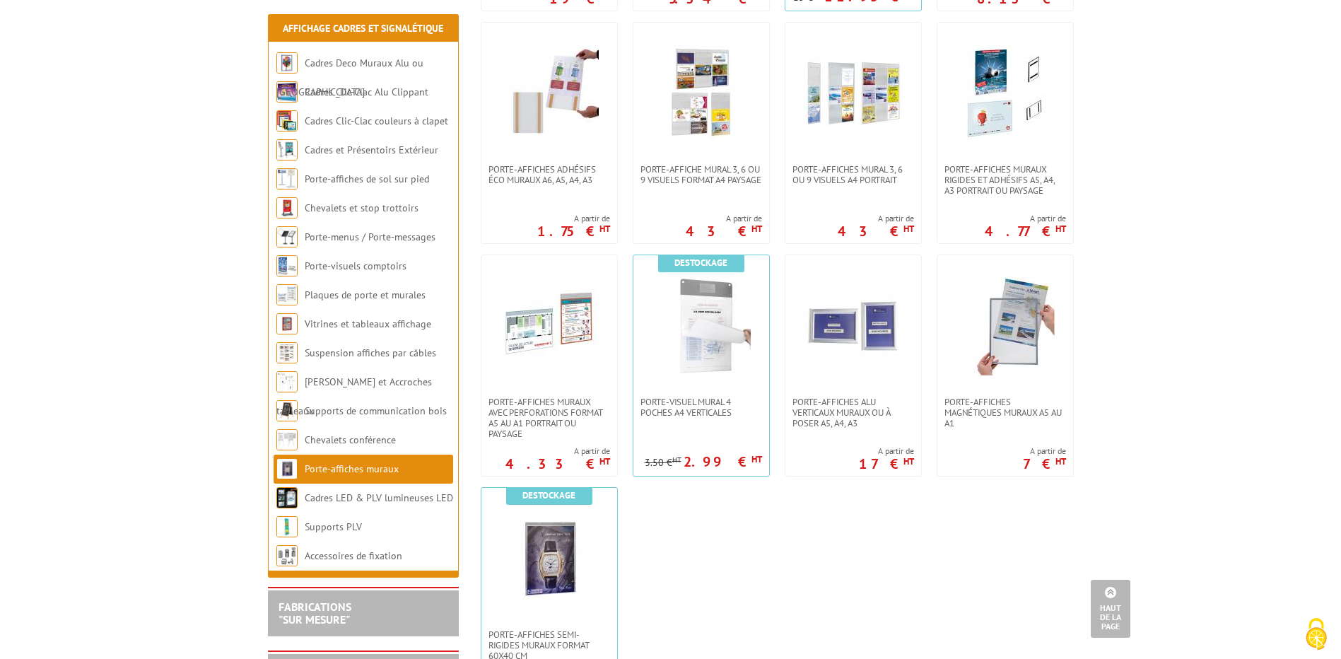
scroll to position [919, 0]
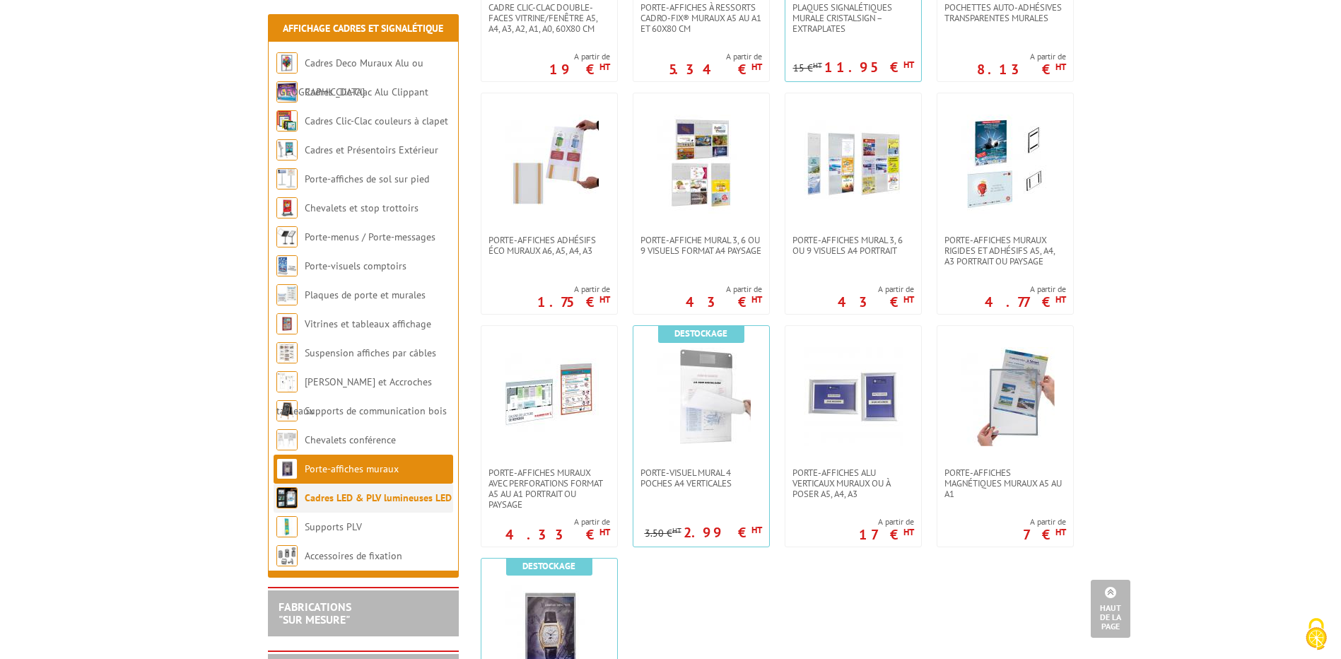
click at [345, 502] on link "Cadres LED & PLV lumineuses LED" at bounding box center [378, 497] width 147 height 13
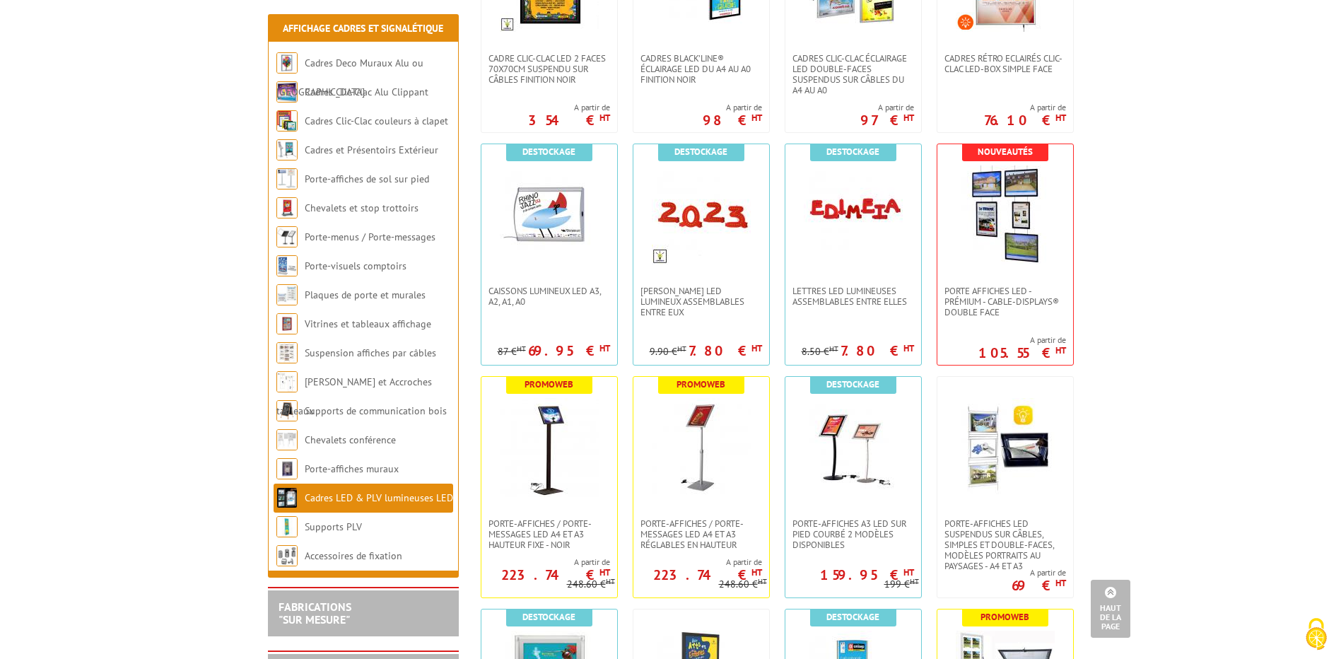
scroll to position [353, 0]
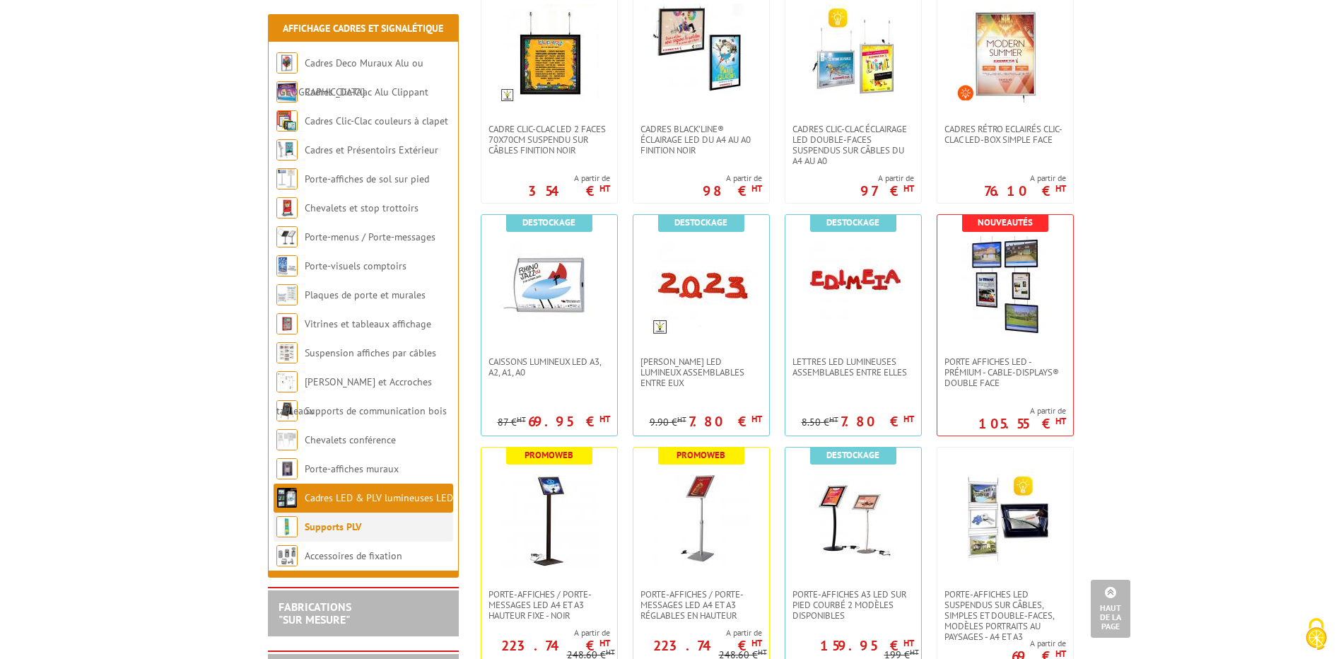
click at [334, 525] on link "Supports PLV" at bounding box center [333, 526] width 57 height 13
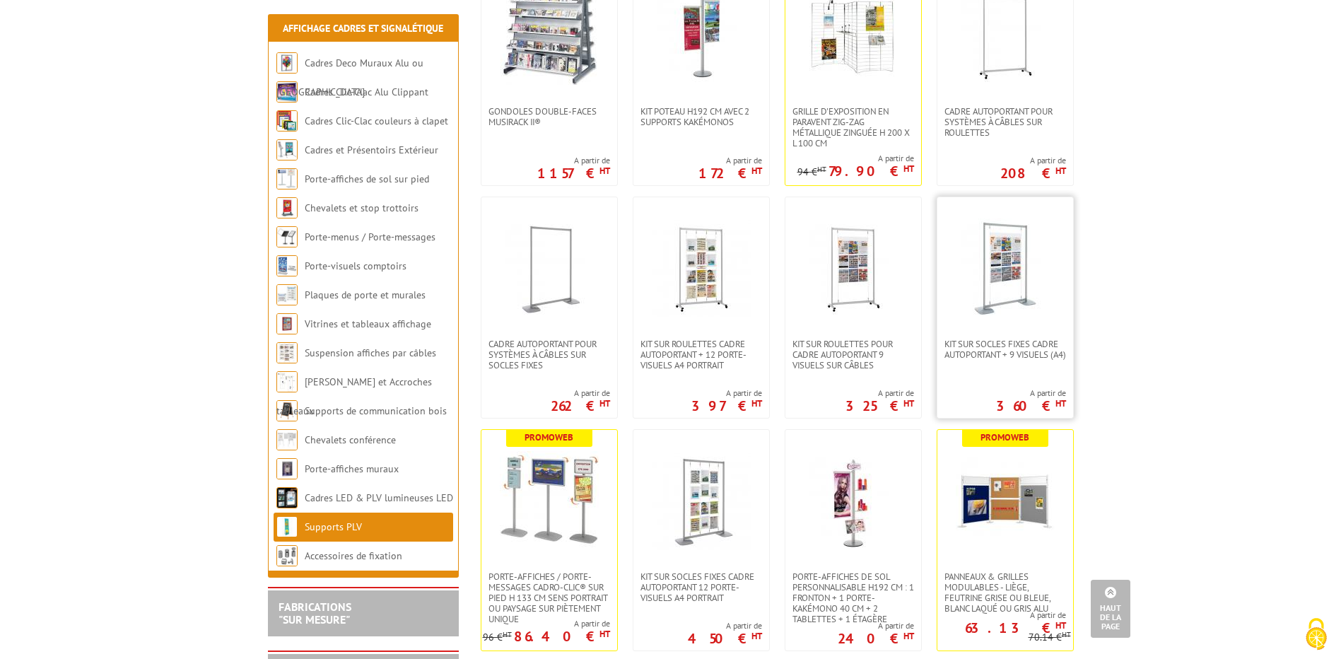
scroll to position [1413, 0]
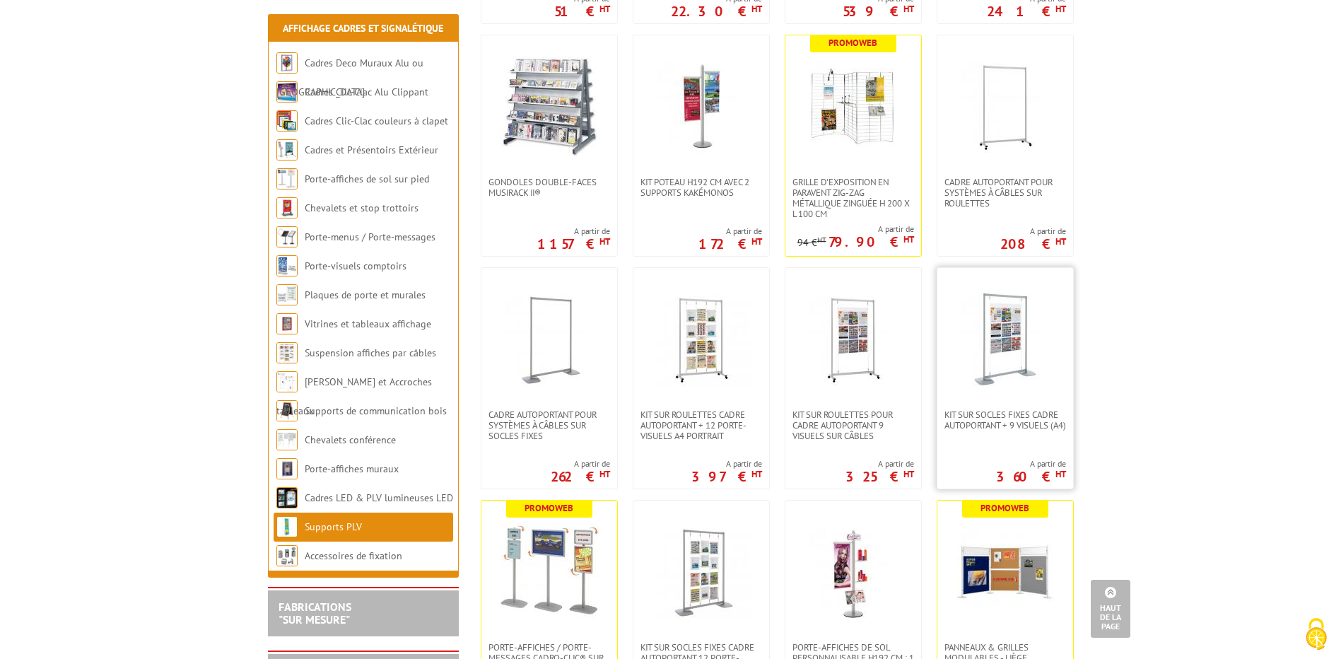
click at [1004, 298] on img at bounding box center [1005, 338] width 99 height 99
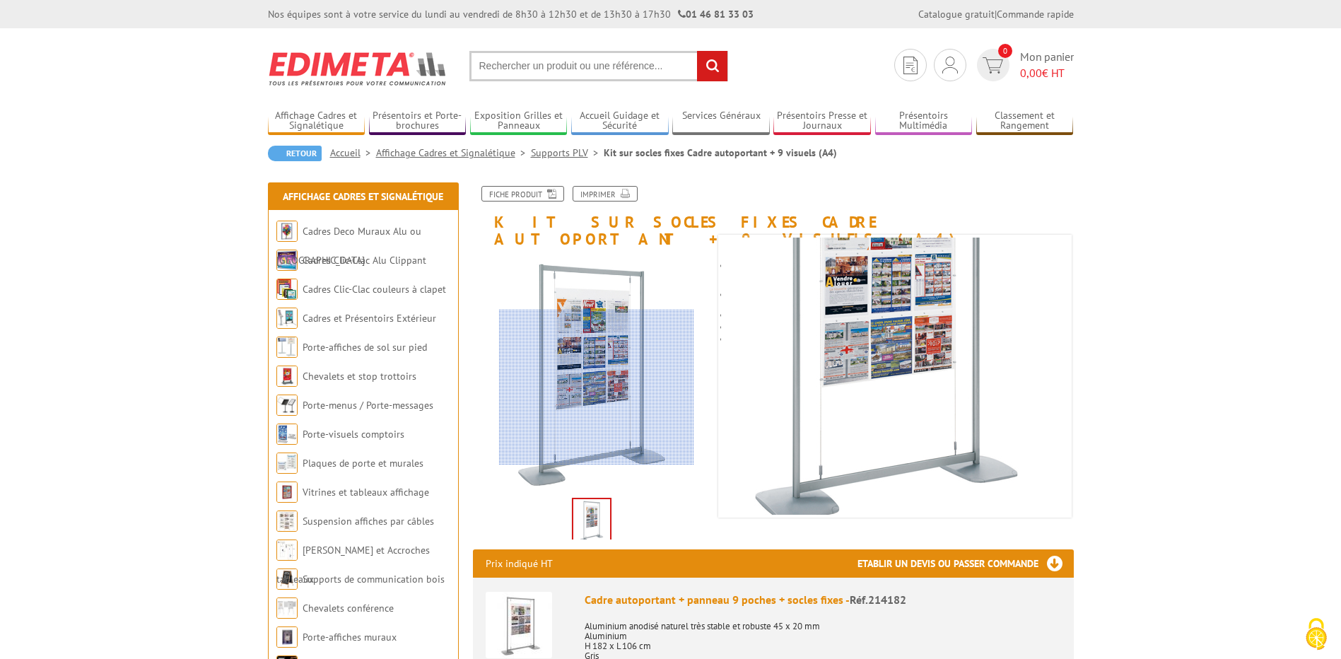
click at [596, 387] on div at bounding box center [596, 387] width 195 height 155
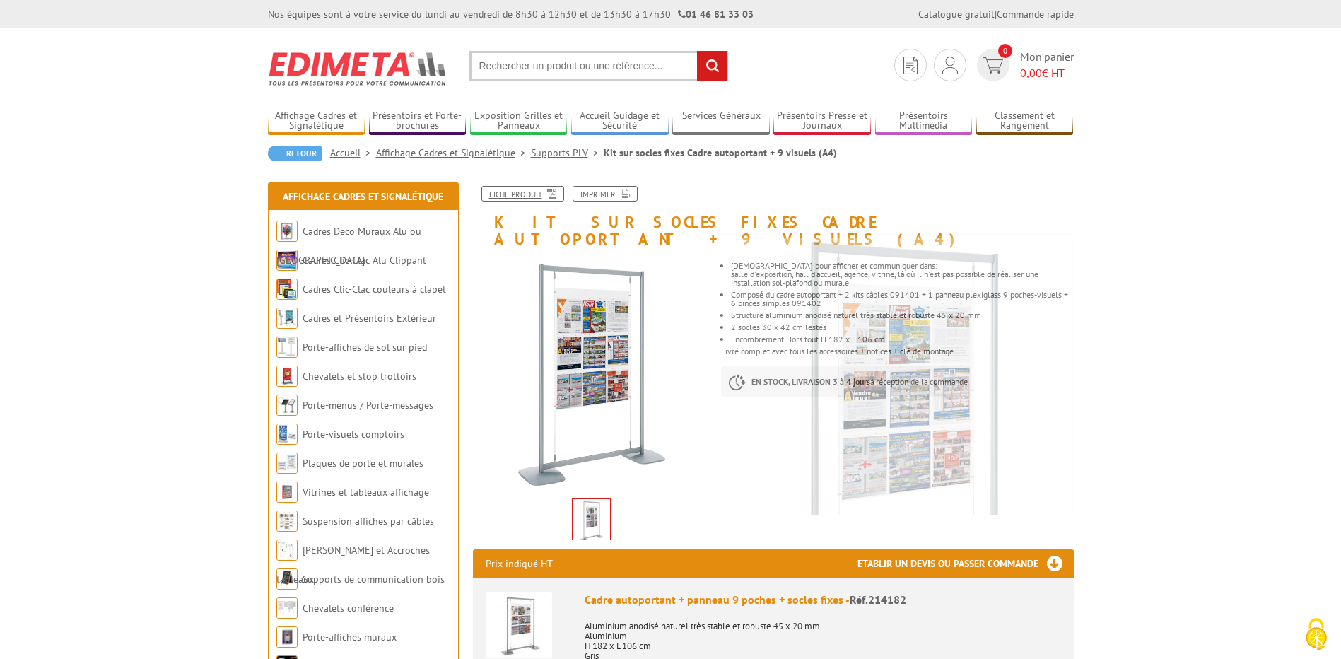
click at [548, 199] on link "Fiche produit" at bounding box center [522, 194] width 83 height 16
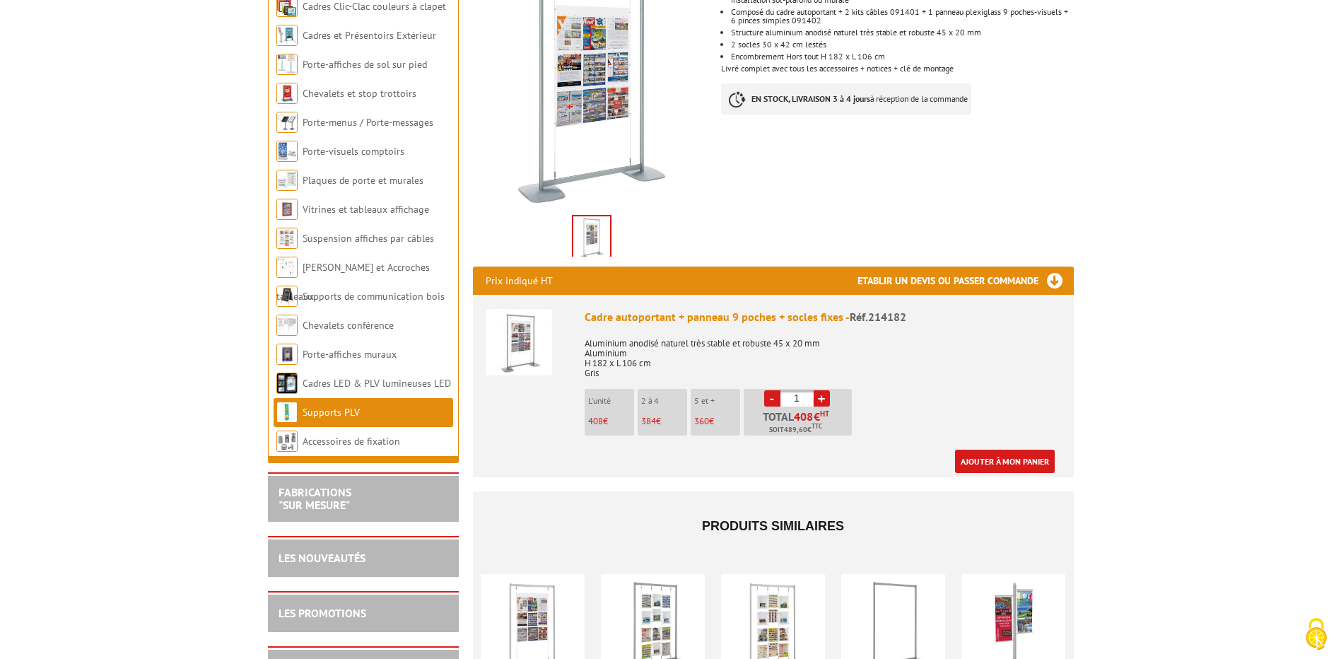
scroll to position [353, 0]
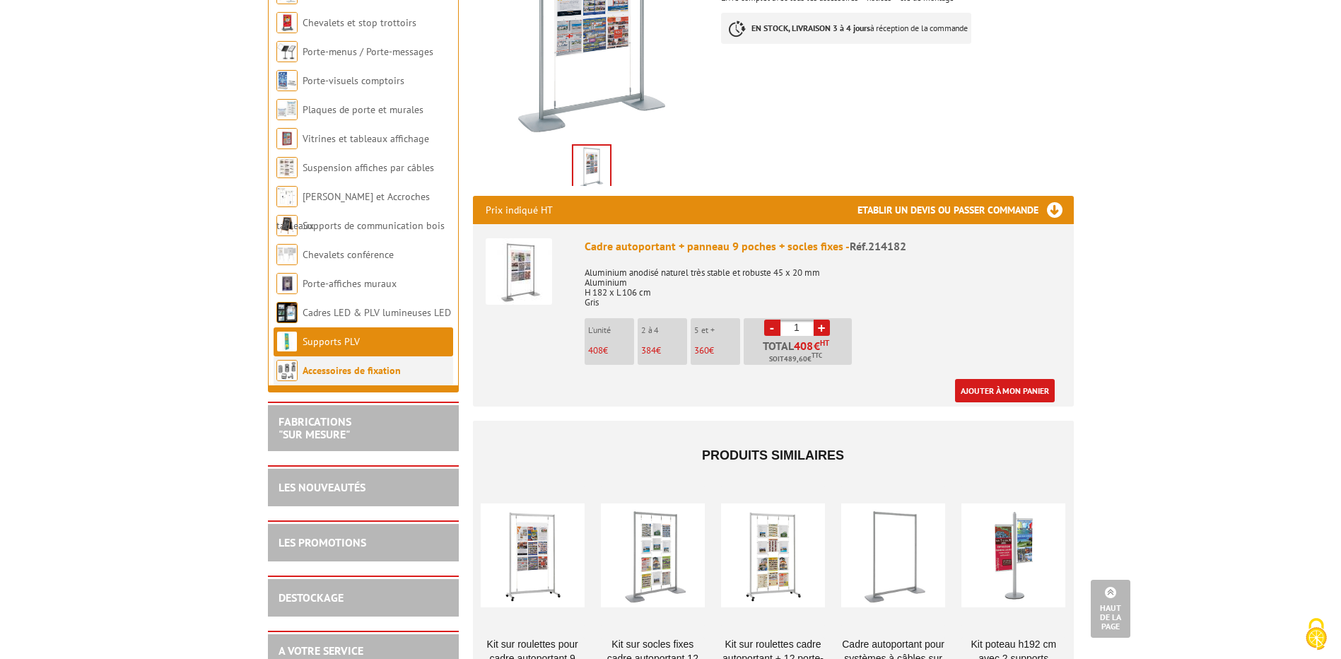
click at [367, 375] on link "Accessoires de fixation" at bounding box center [351, 370] width 98 height 13
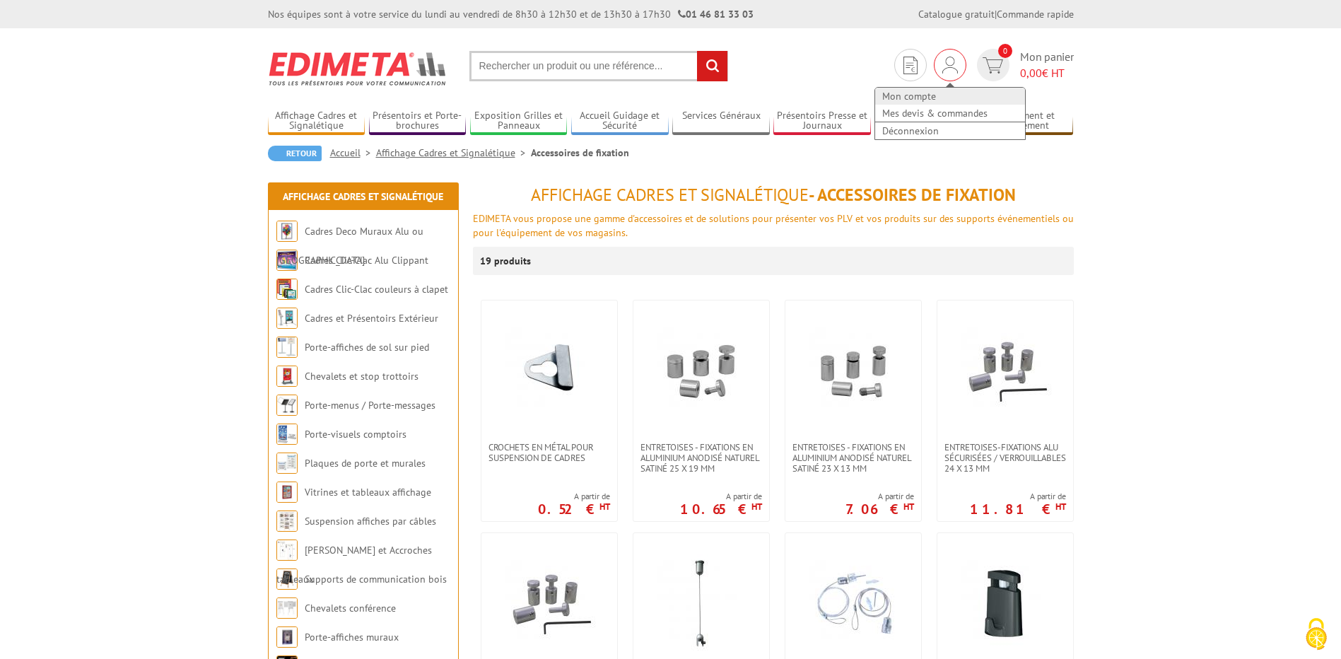
click at [908, 90] on link "Mon compte" at bounding box center [950, 96] width 150 height 17
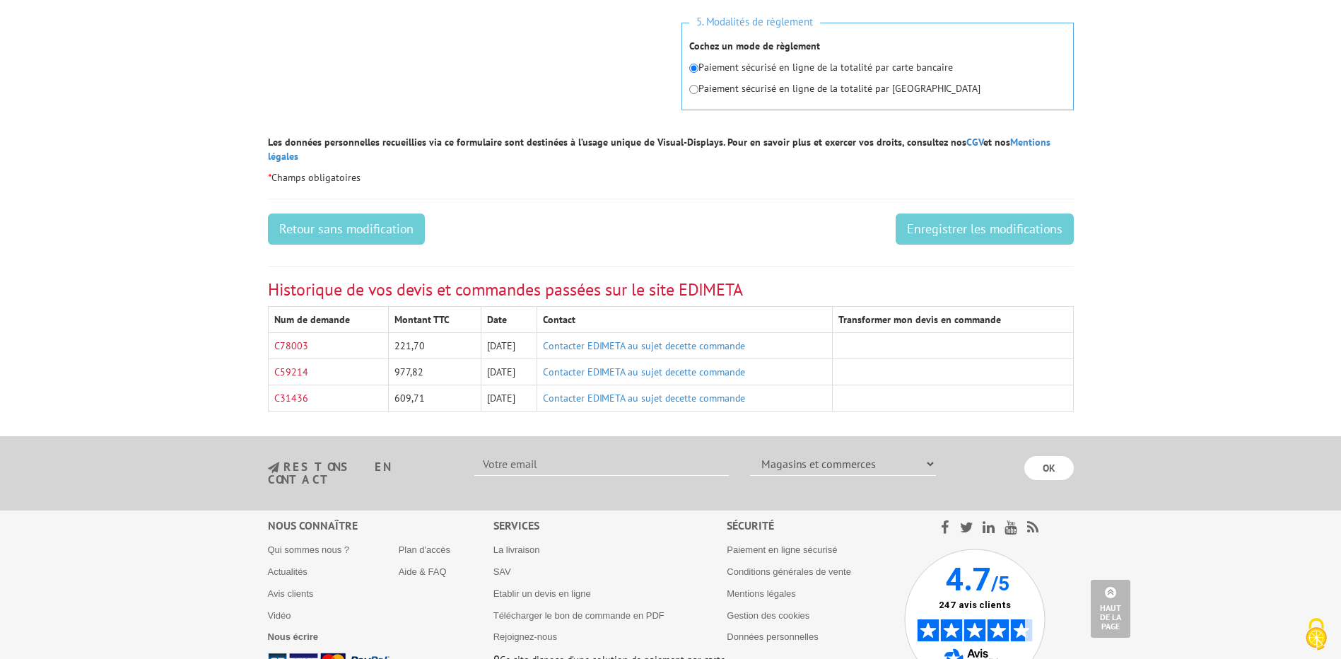
scroll to position [777, 0]
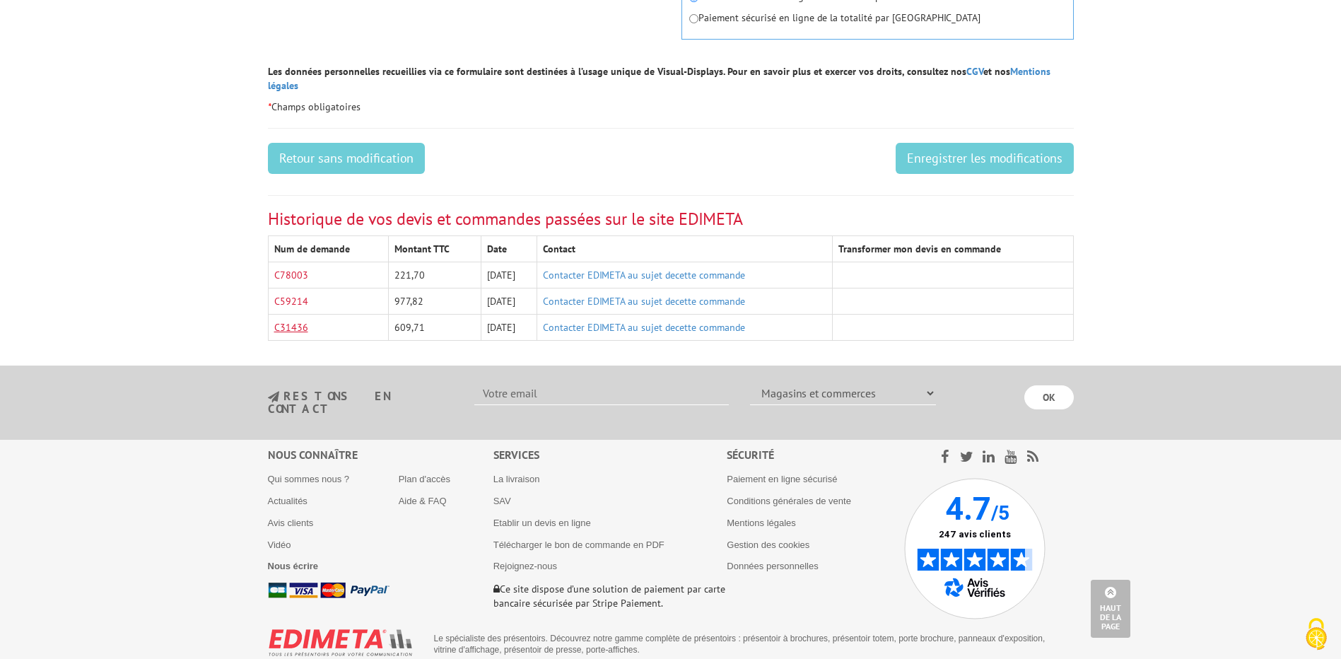
click at [280, 321] on link "C31436" at bounding box center [291, 327] width 34 height 13
click at [291, 295] on link "C59214" at bounding box center [291, 301] width 34 height 13
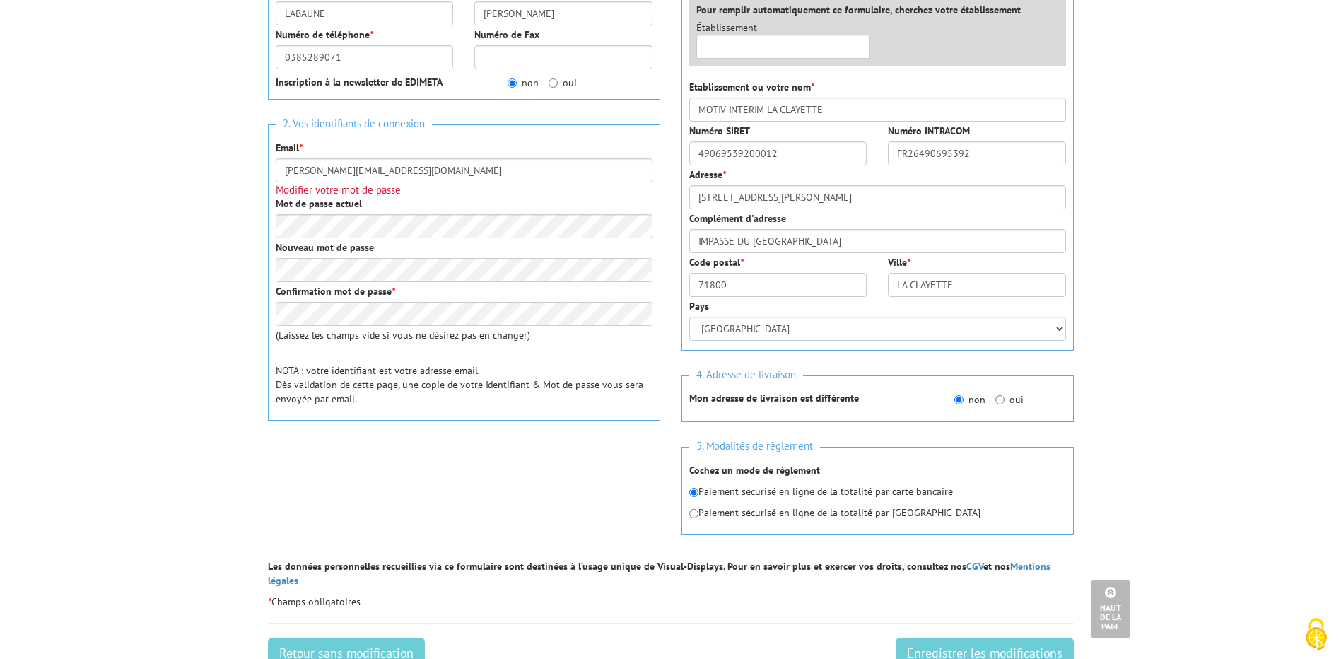
scroll to position [0, 0]
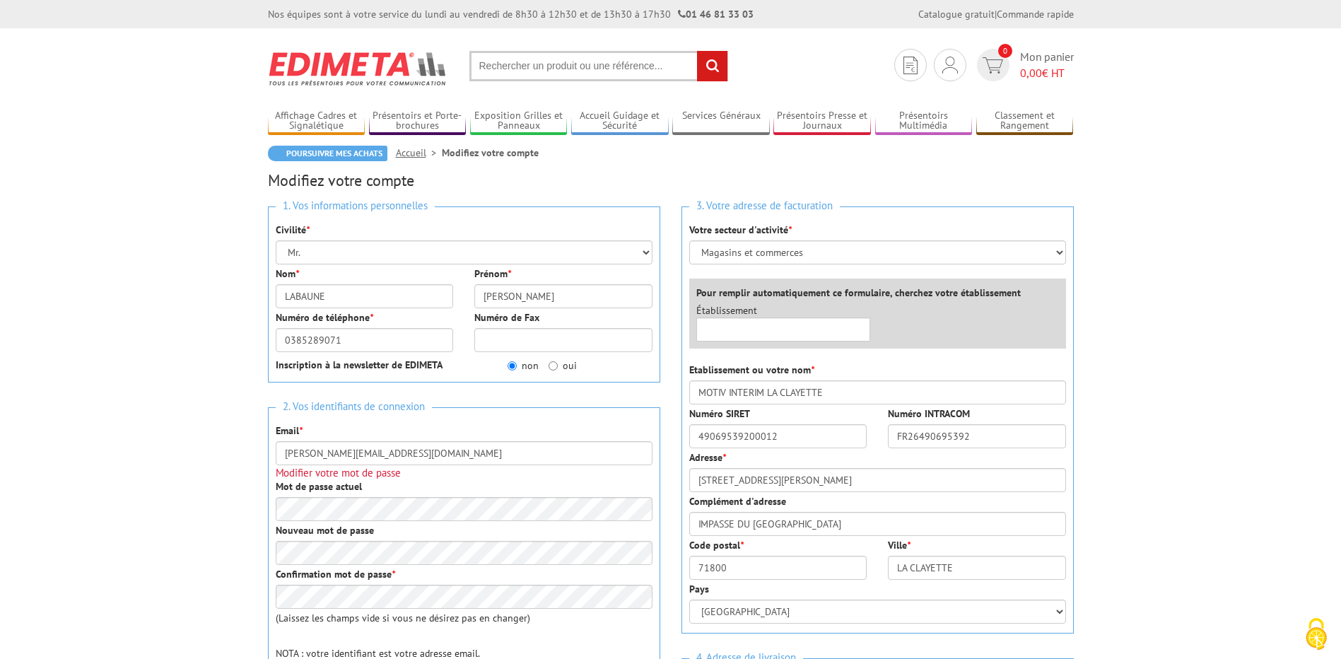
click at [576, 65] on input "text" at bounding box center [598, 66] width 259 height 30
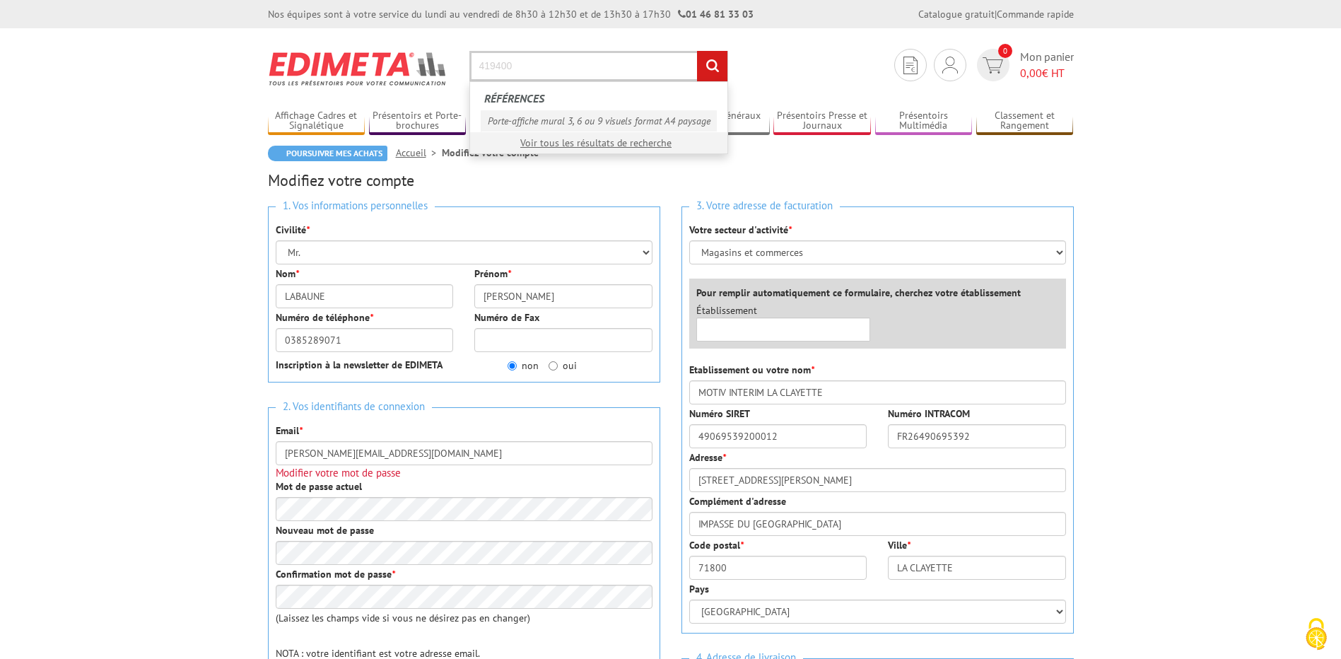
type input "419400"
click at [592, 119] on link "Porte-affiche mural 3, 6 ou 9 visuels format A4 paysage" at bounding box center [599, 120] width 236 height 21
